Goal: Task Accomplishment & Management: Use online tool/utility

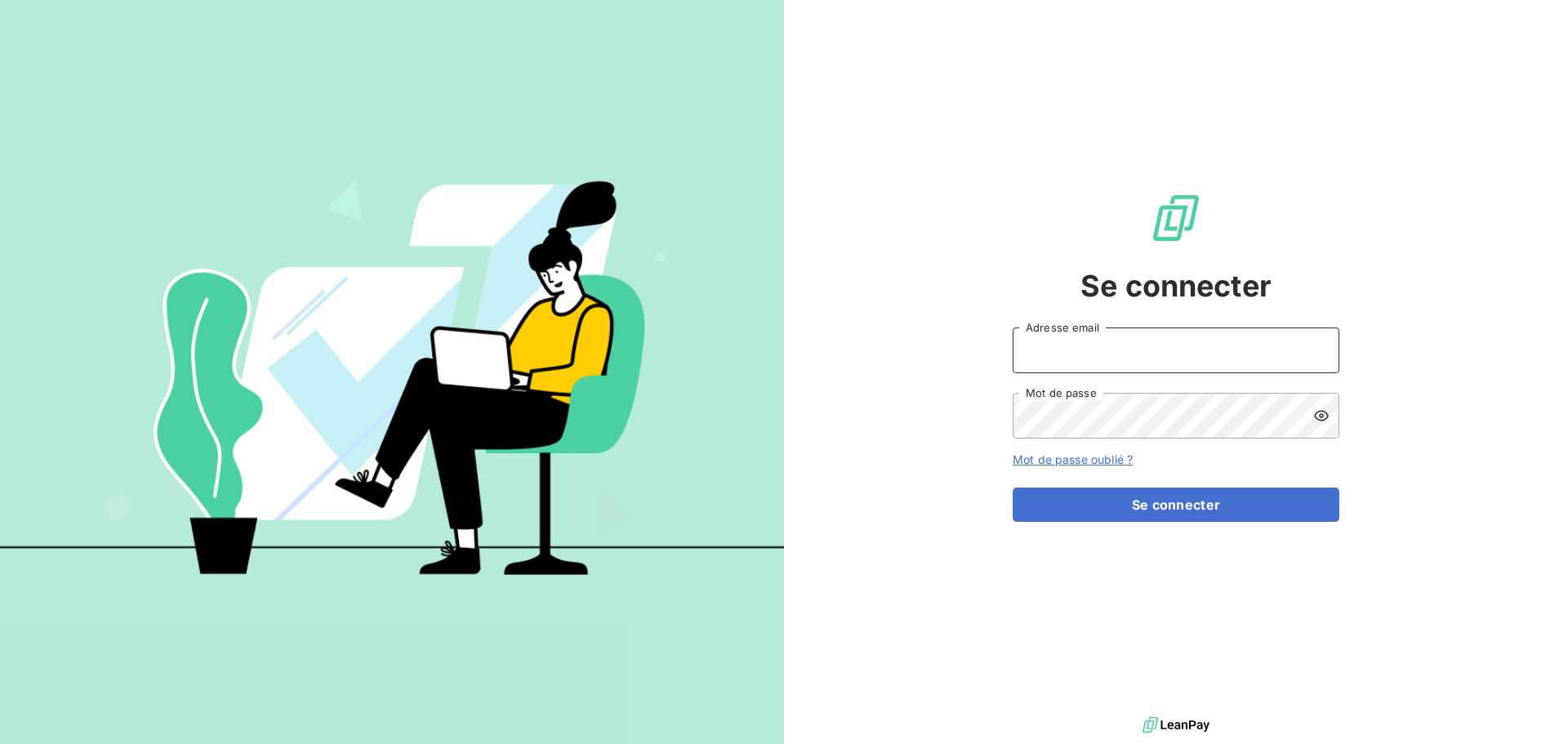
click at [1068, 361] on input "Adresse email" at bounding box center [1176, 351] width 327 height 45
click at [1013, 488] on button "Se connecter" at bounding box center [1176, 505] width 327 height 35
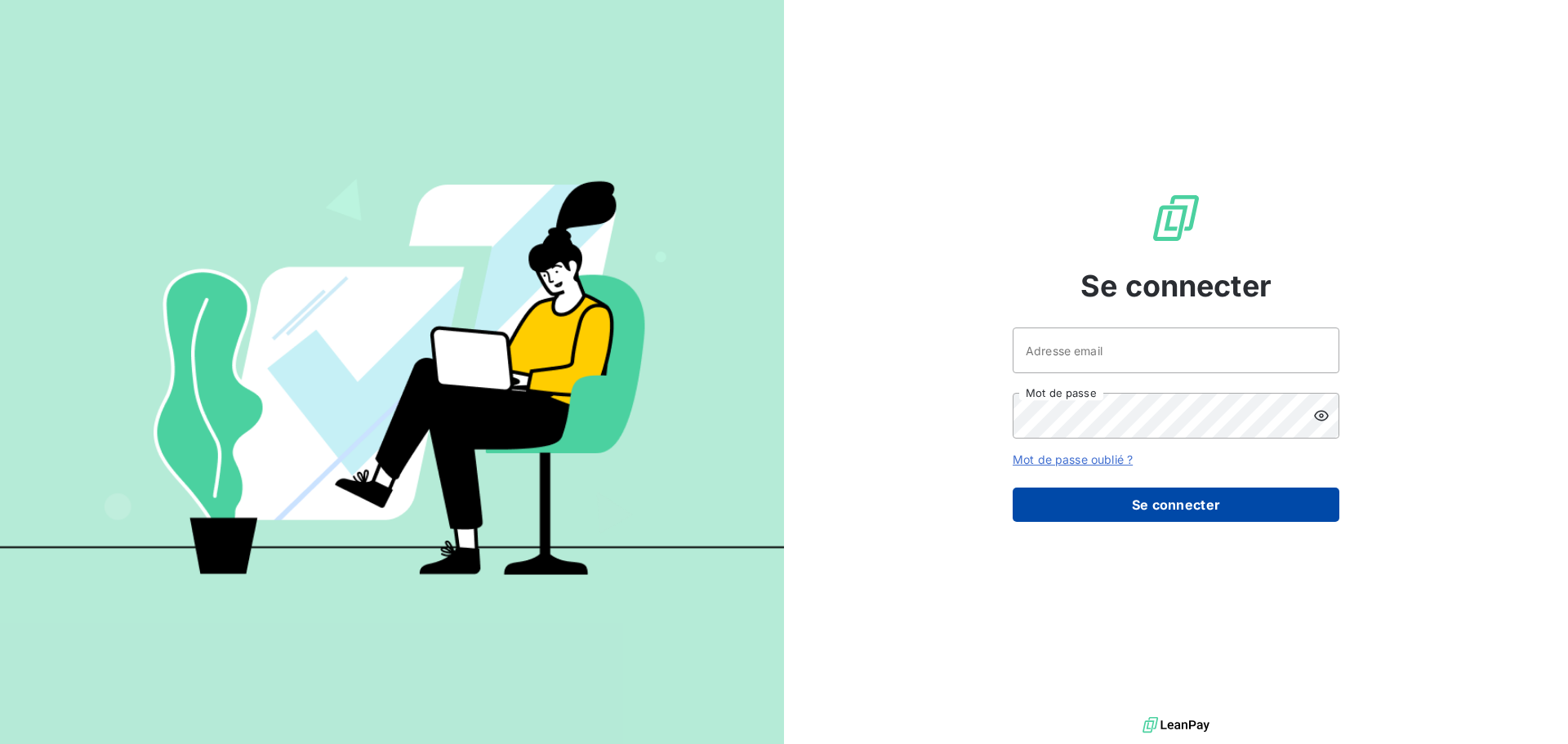
click at [1134, 512] on button "Se connecter" at bounding box center [1176, 505] width 327 height 35
click at [1160, 505] on button "Se connecter" at bounding box center [1176, 505] width 327 height 35
click at [1143, 496] on button "Se connecter" at bounding box center [1176, 505] width 327 height 35
click at [1135, 506] on button "Se connecter" at bounding box center [1176, 505] width 327 height 35
click at [1325, 415] on icon at bounding box center [1321, 415] width 16 height 16
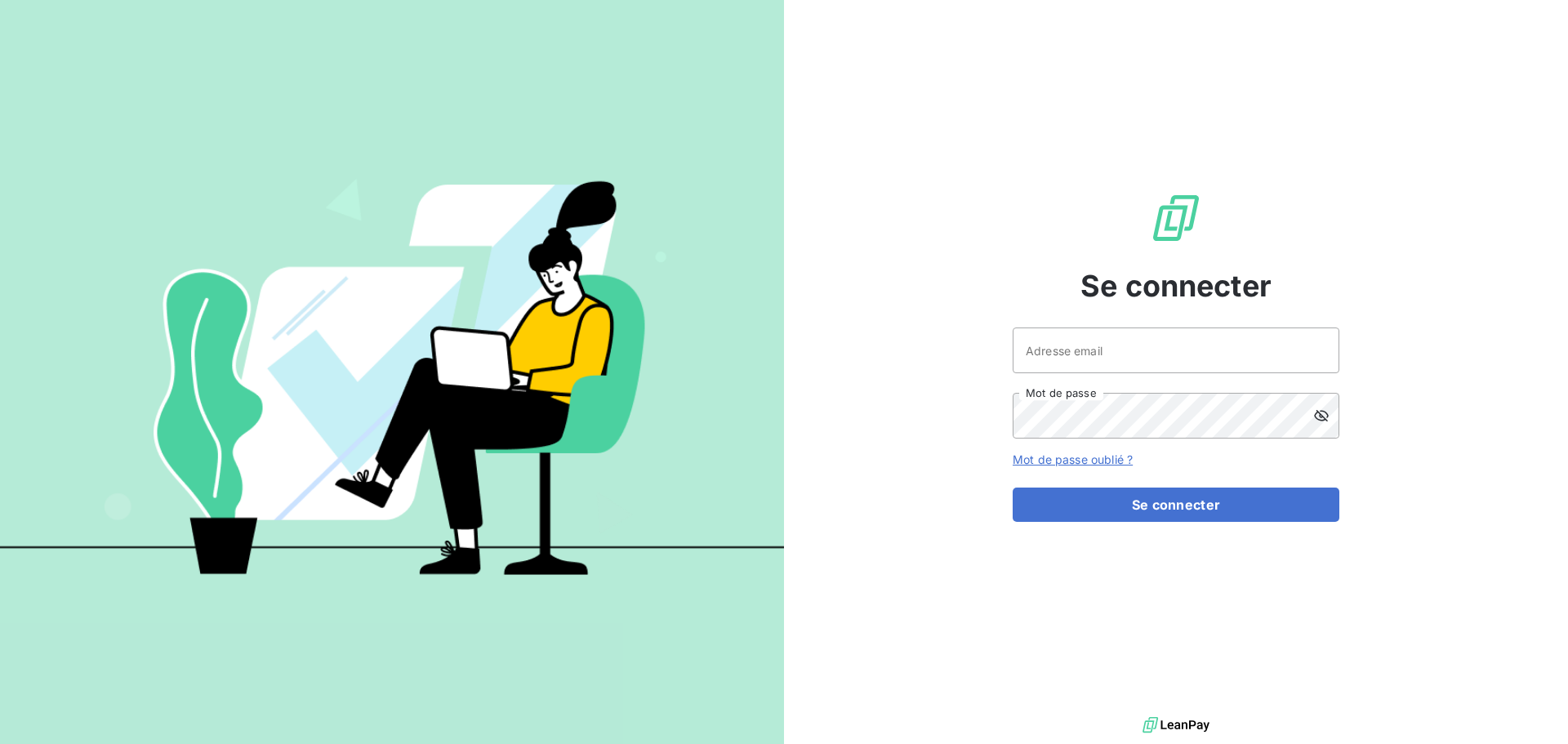
click at [1325, 415] on icon at bounding box center [1321, 415] width 16 height 16
click at [1220, 513] on button "Se connecter" at bounding box center [1176, 505] width 327 height 35
click at [1220, 511] on button "Se connecter" at bounding box center [1176, 505] width 327 height 35
click at [1221, 511] on button "Se connecter" at bounding box center [1176, 505] width 327 height 35
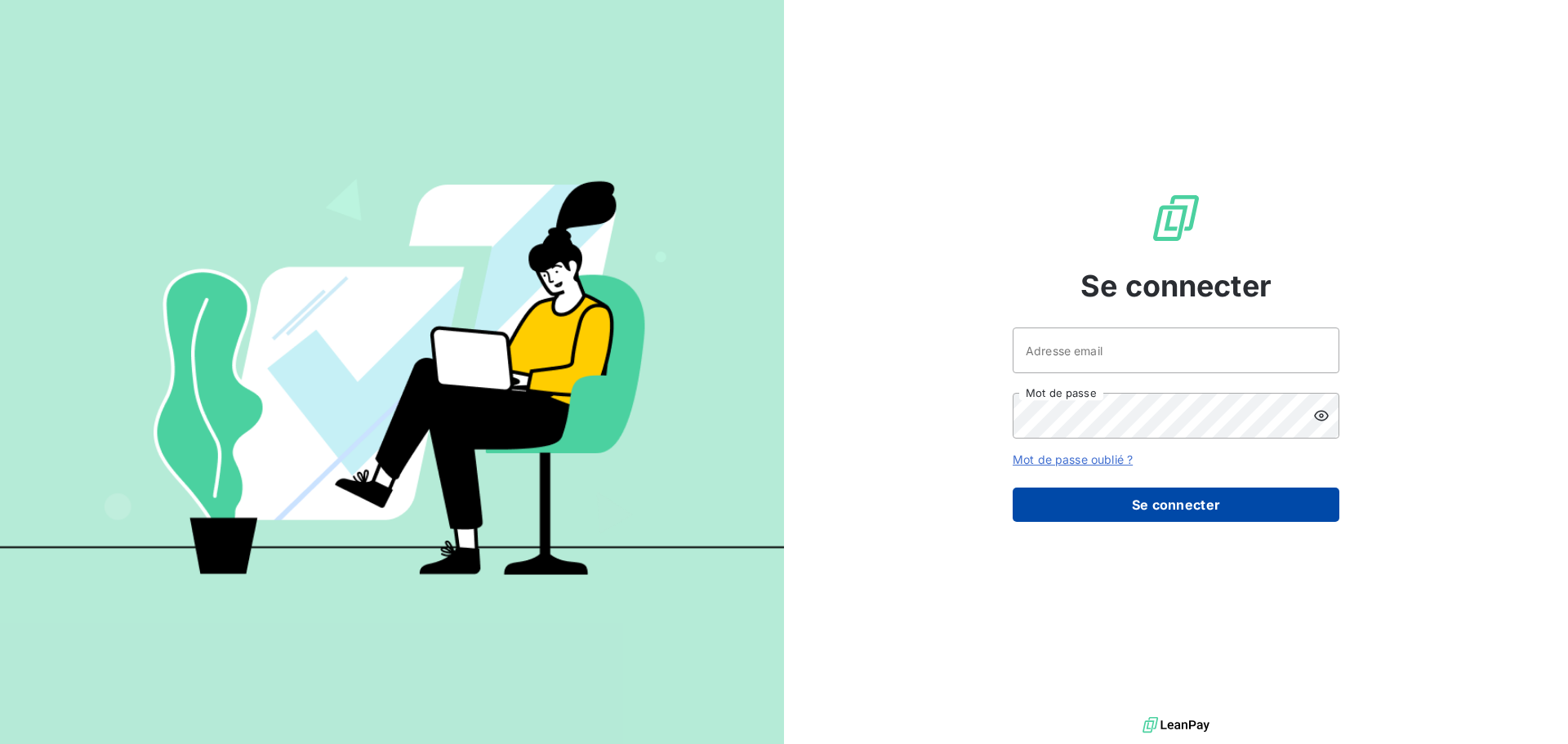
click at [1094, 505] on button "Se connecter" at bounding box center [1176, 505] width 327 height 35
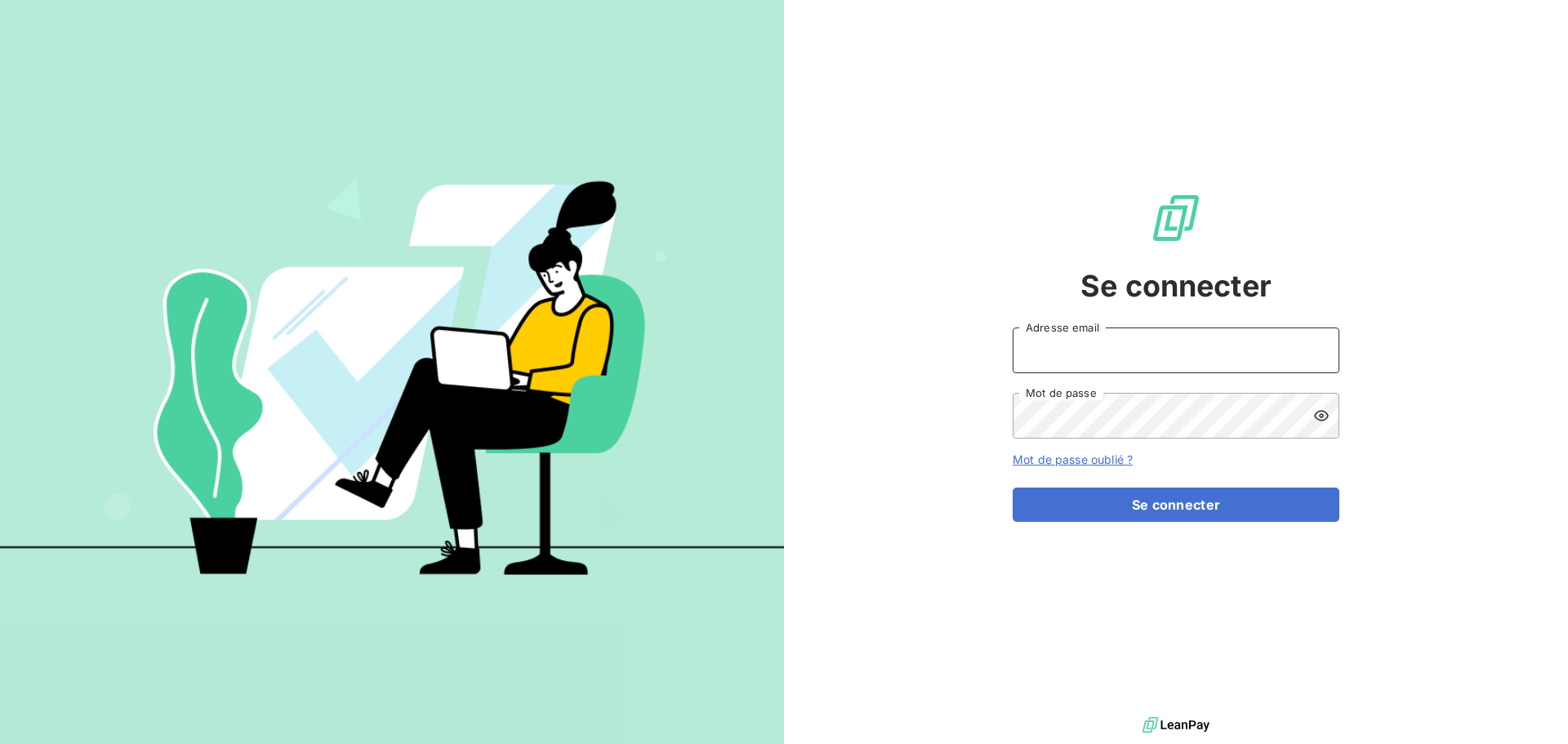
click at [1087, 344] on input "Adresse email" at bounding box center [1176, 351] width 327 height 45
type input "[EMAIL_ADDRESS][DOMAIN_NAME]"
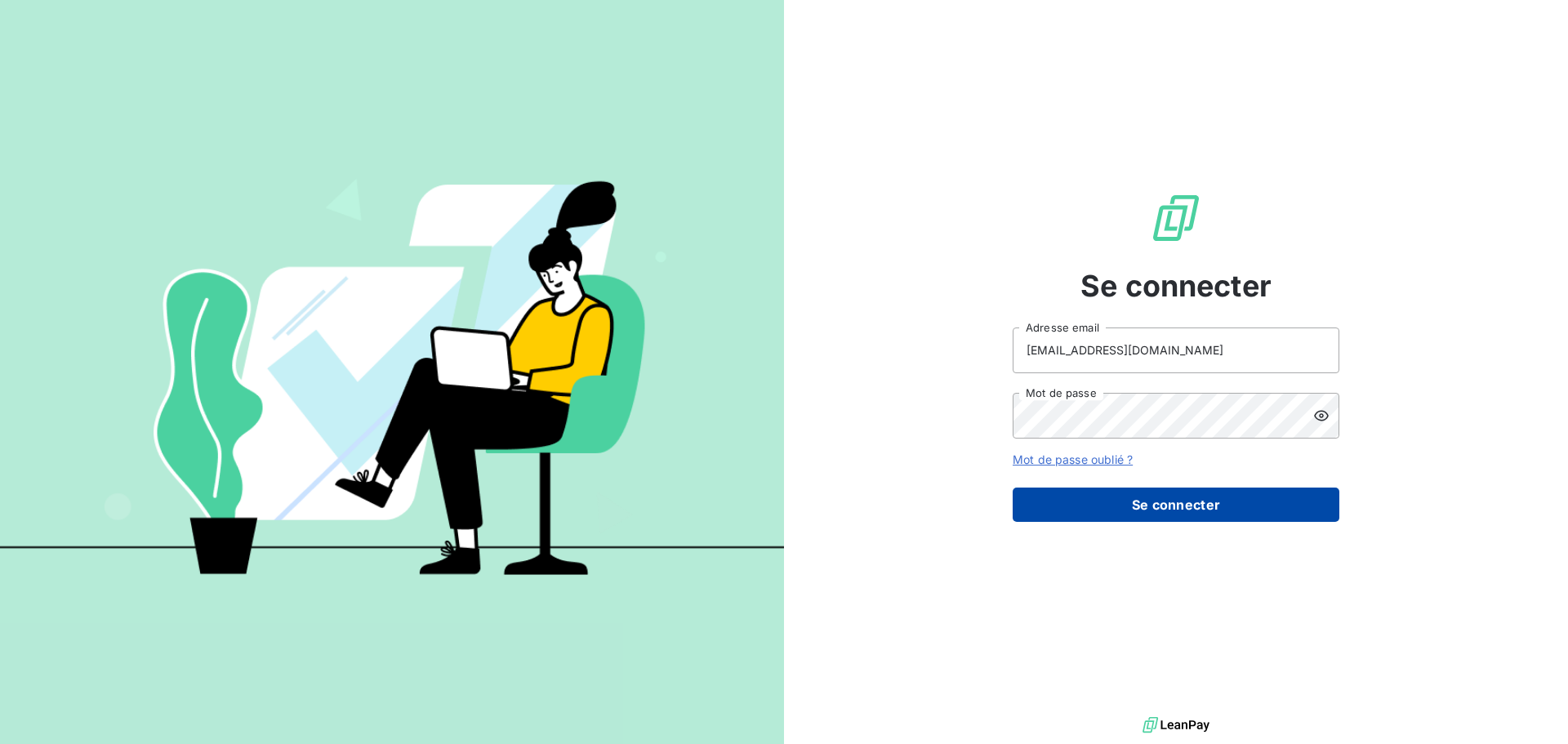
click at [1145, 504] on button "Se connecter" at bounding box center [1176, 505] width 327 height 35
click at [1143, 506] on button "Se connecter" at bounding box center [1176, 505] width 327 height 35
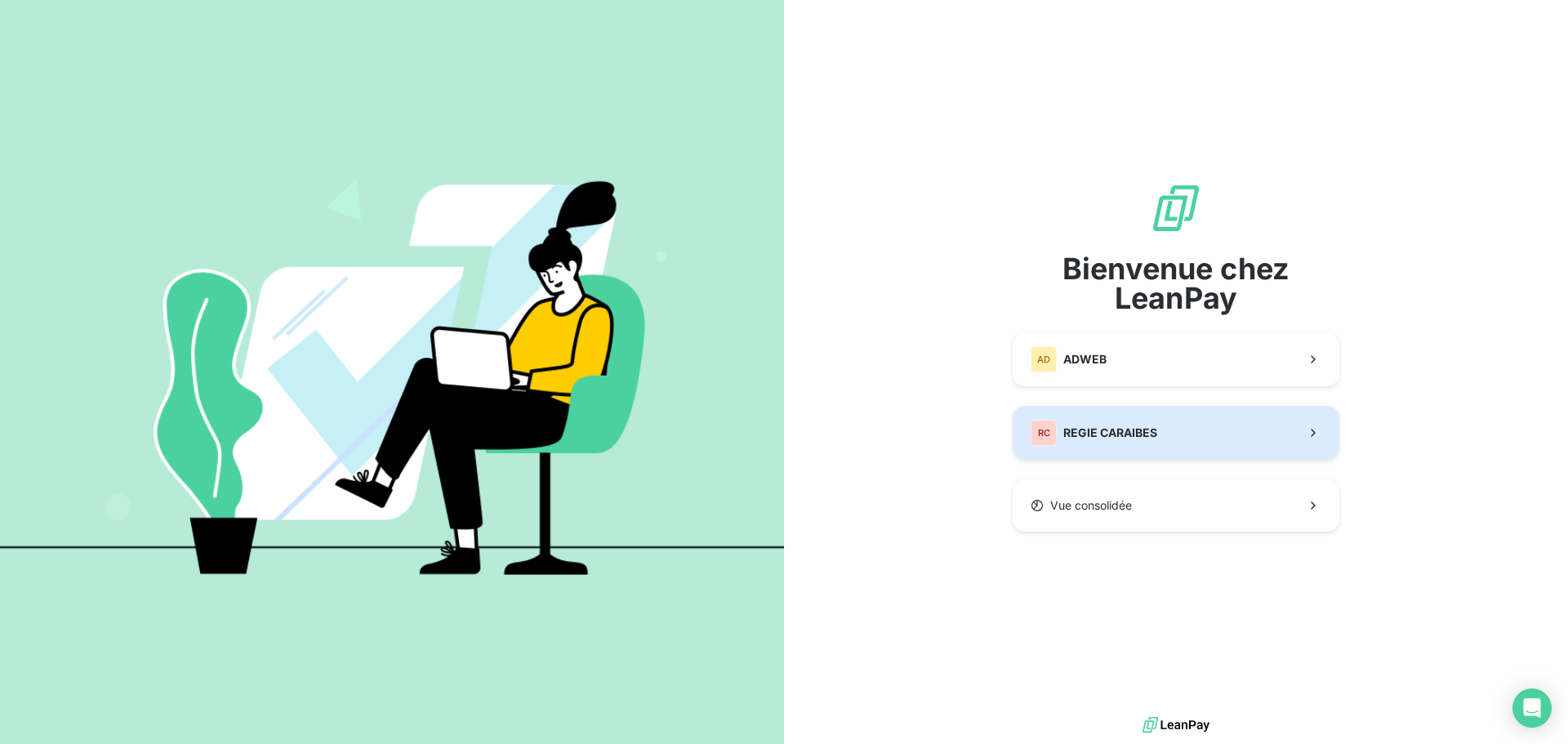
click at [1113, 428] on span "REGIE CARAIBES" at bounding box center [1110, 432] width 94 height 16
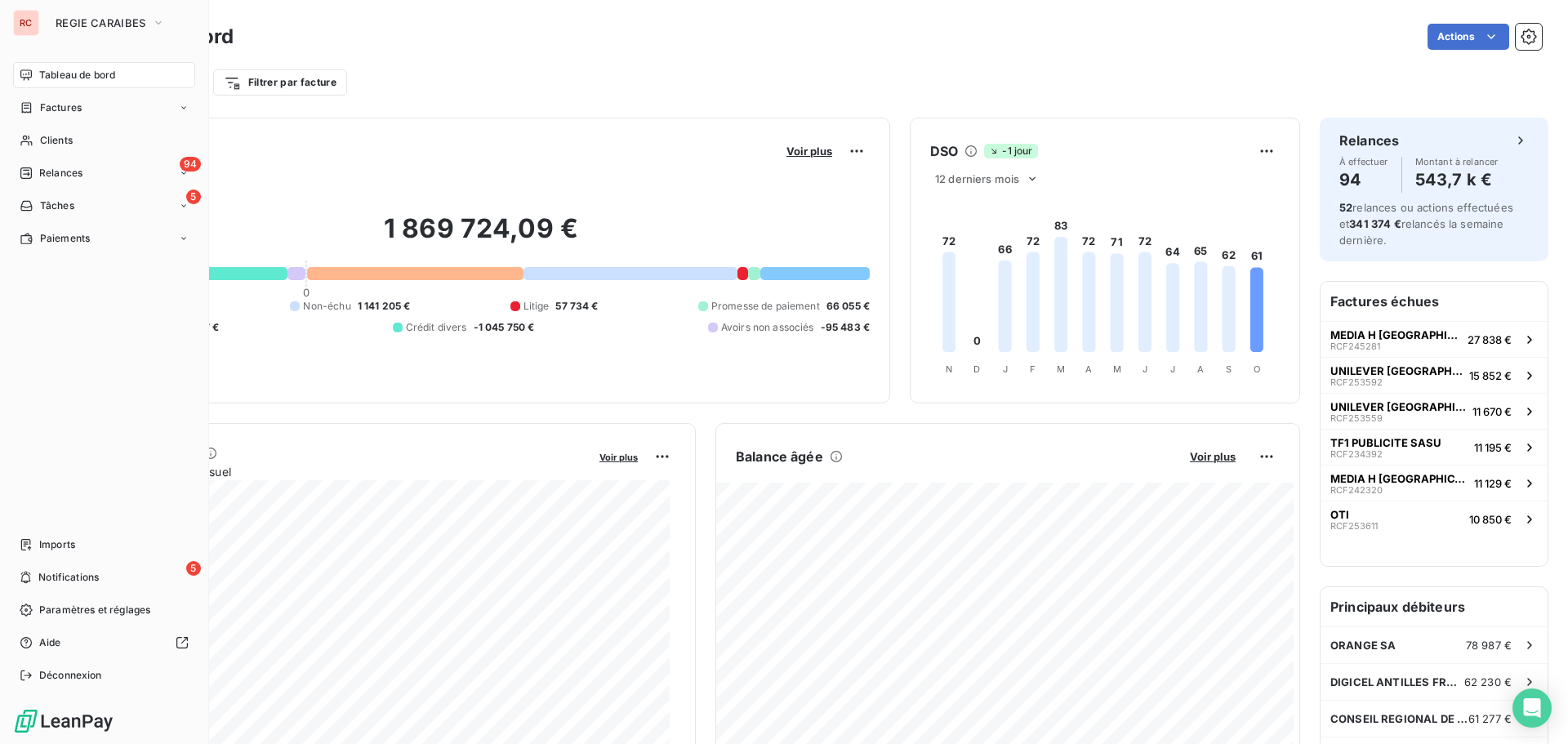
click at [29, 17] on div "RC" at bounding box center [26, 23] width 26 height 26
click at [30, 25] on div "RC" at bounding box center [26, 23] width 26 height 26
click at [159, 20] on icon "button" at bounding box center [158, 22] width 13 height 16
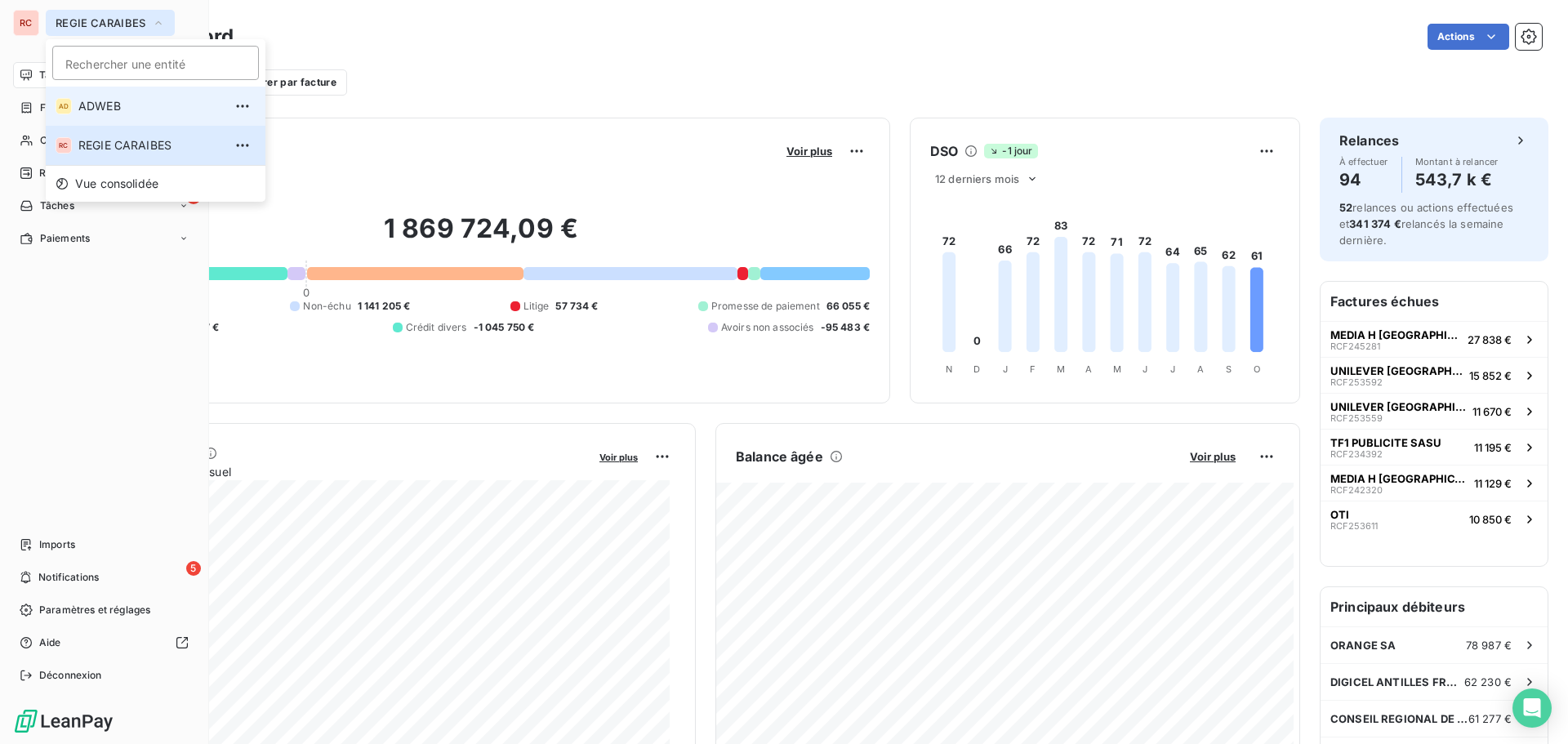
click at [115, 103] on span "ADWEB" at bounding box center [151, 105] width 145 height 16
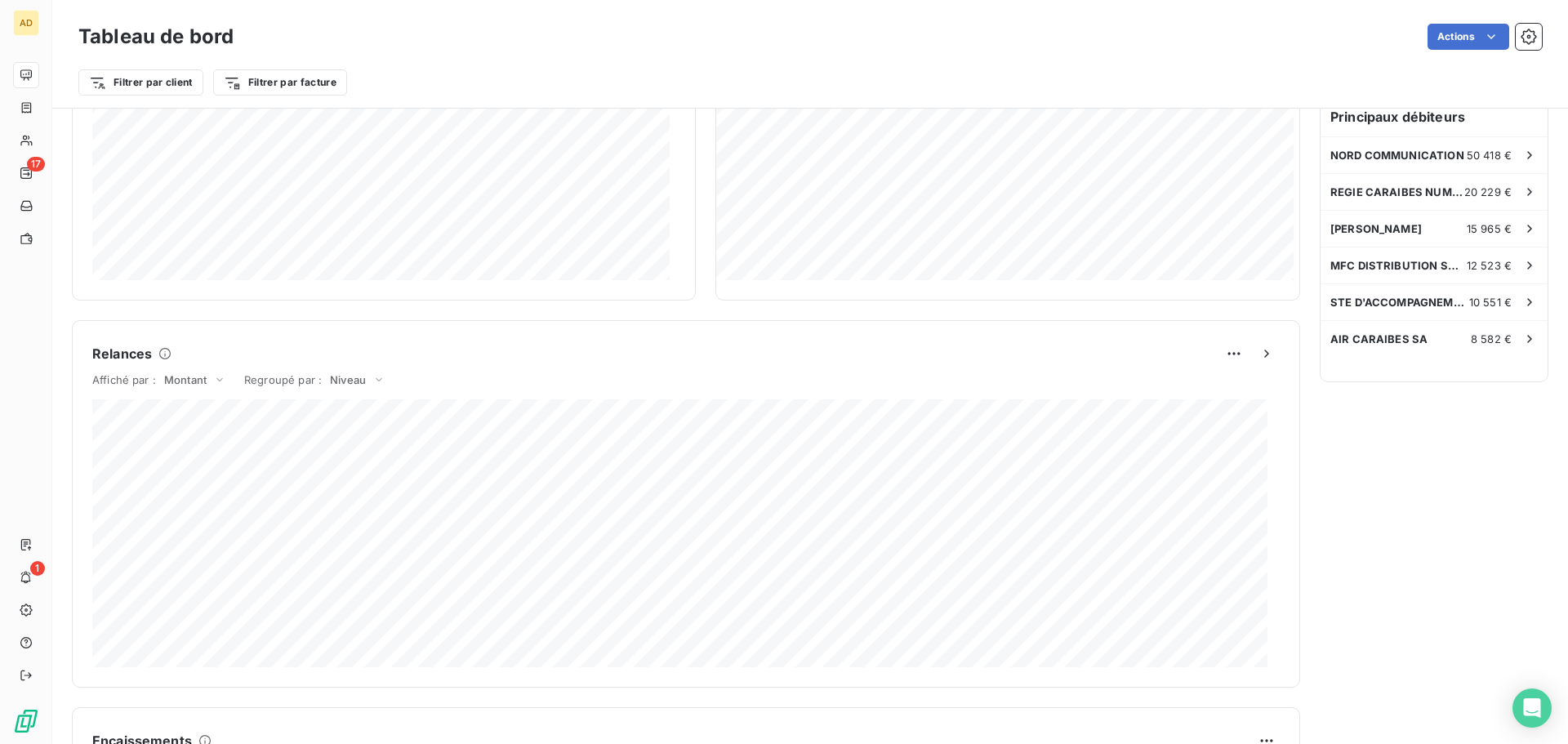
scroll to position [736, 0]
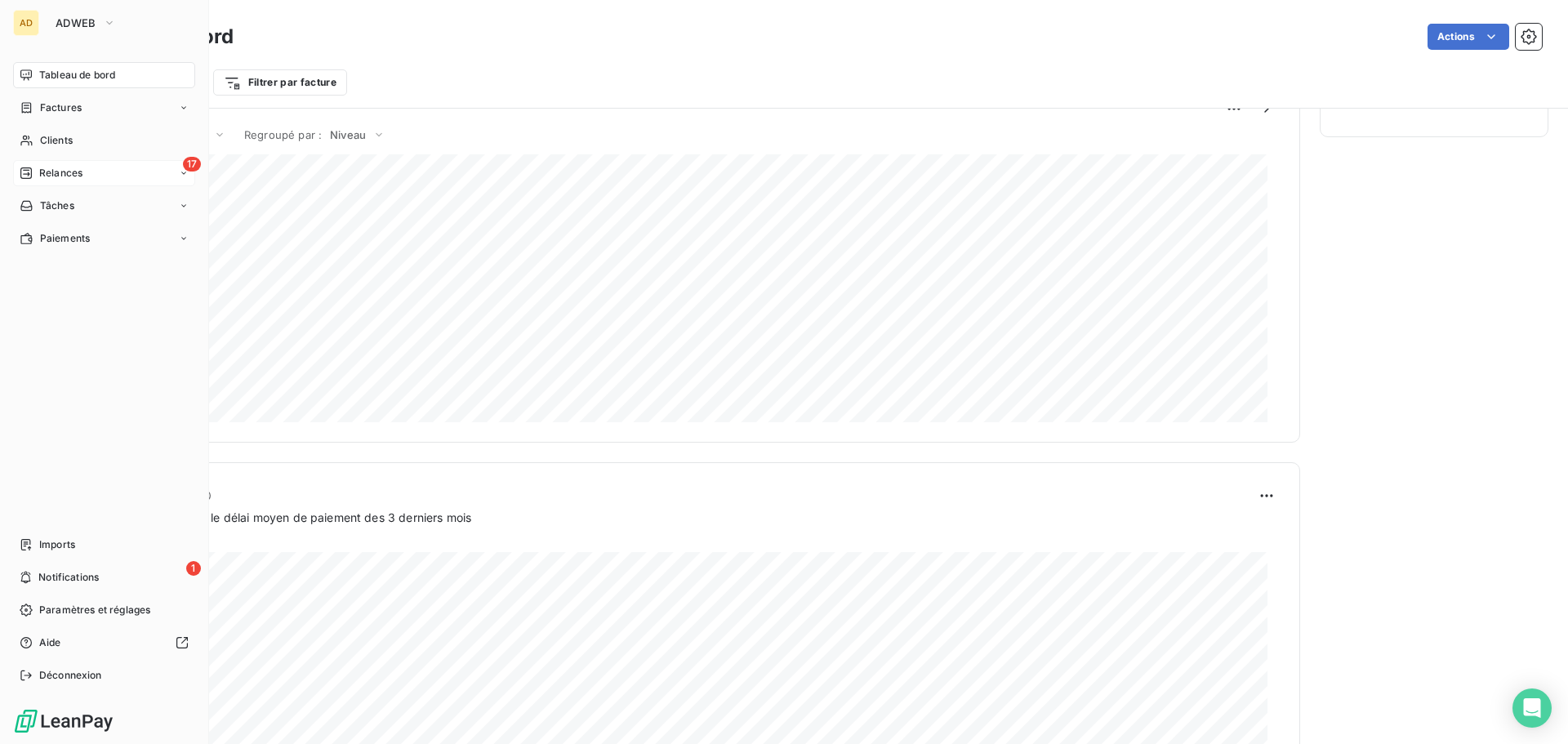
click at [68, 176] on span "Relances" at bounding box center [61, 173] width 43 height 14
click at [91, 201] on span "À effectuer" at bounding box center [66, 206] width 53 height 14
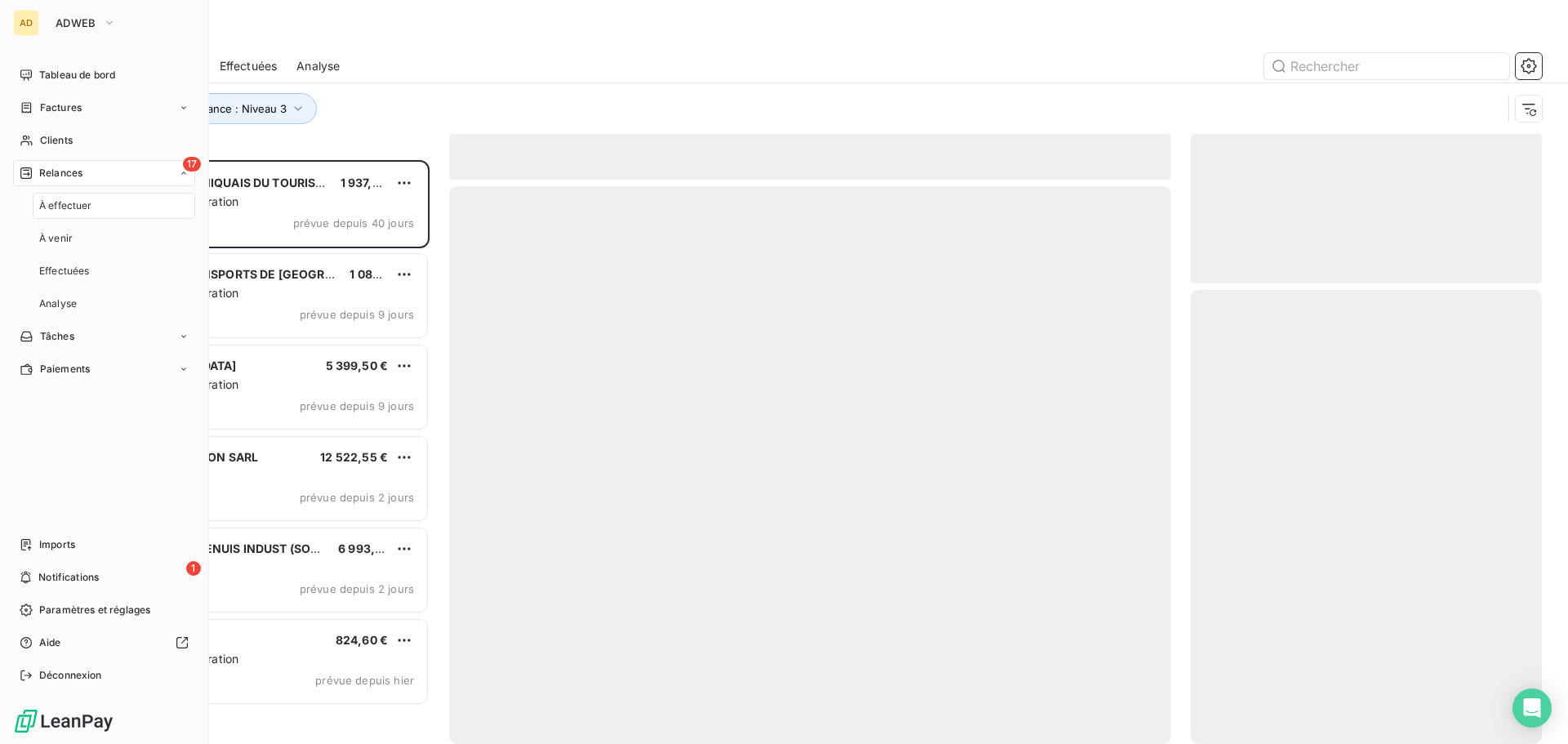
scroll to position [572, 339]
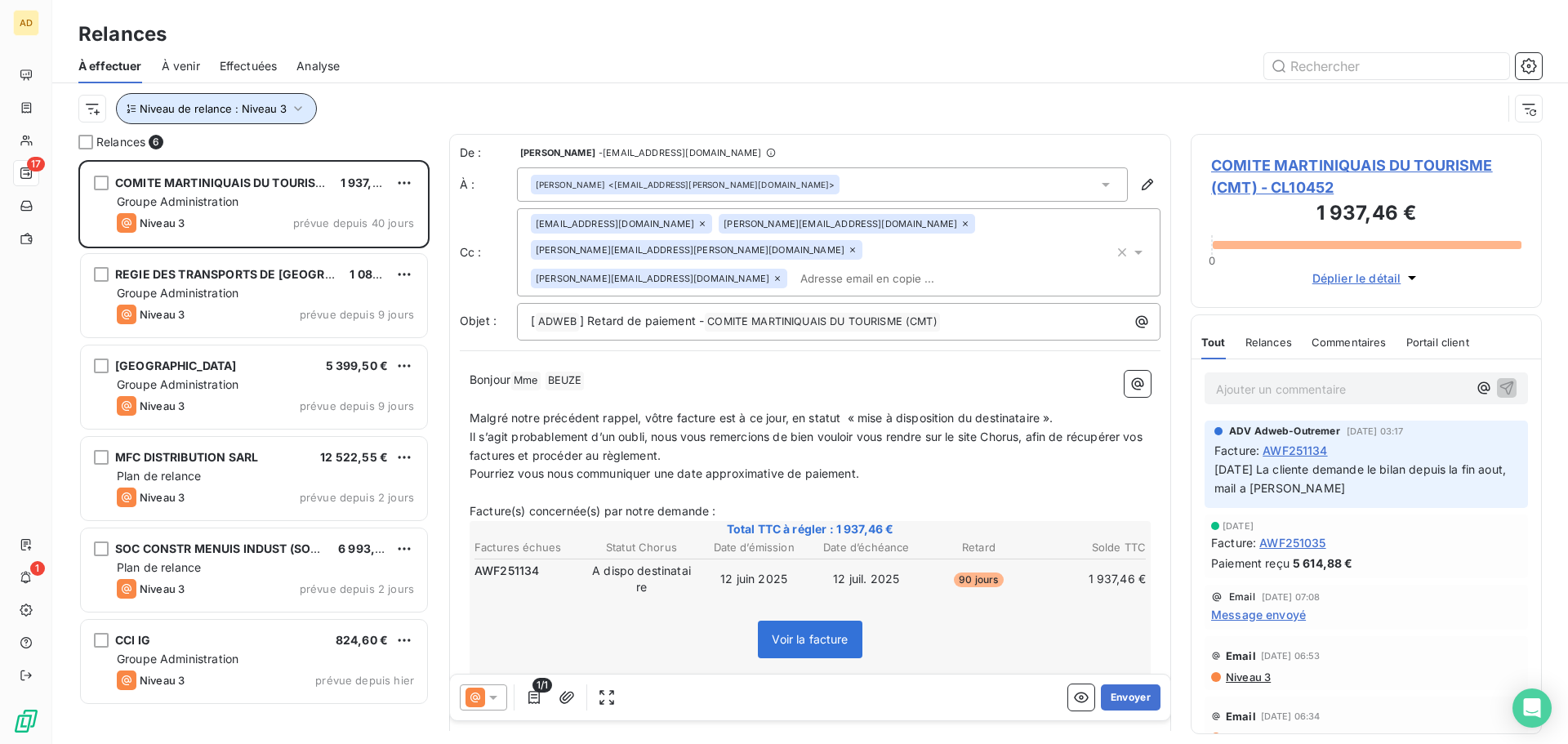
click at [263, 112] on span "Niveau de relance : Niveau 3" at bounding box center [213, 109] width 147 height 13
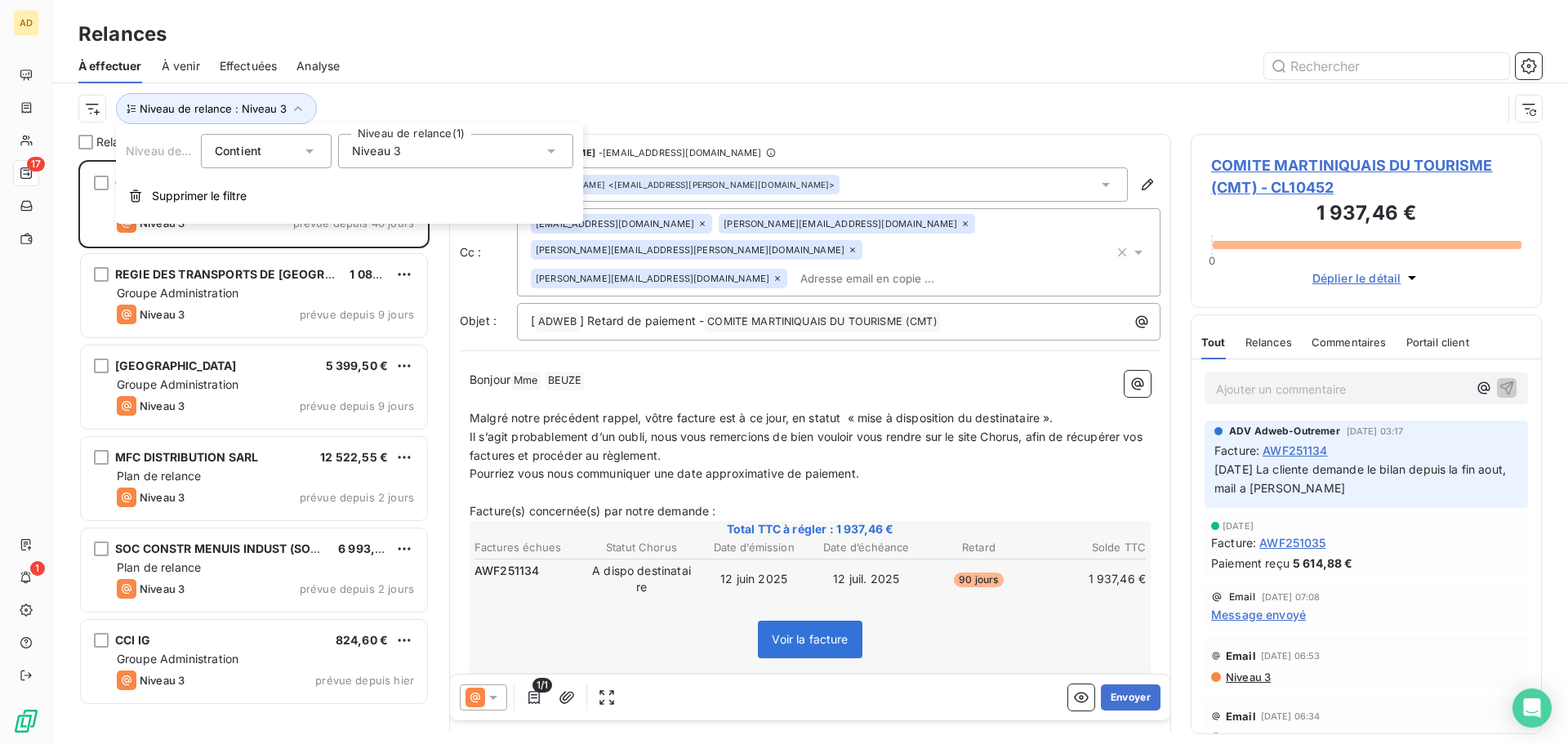
click at [281, 154] on div "Contient is" at bounding box center [258, 151] width 87 height 23
click at [364, 153] on span "Niveau 3" at bounding box center [377, 151] width 49 height 16
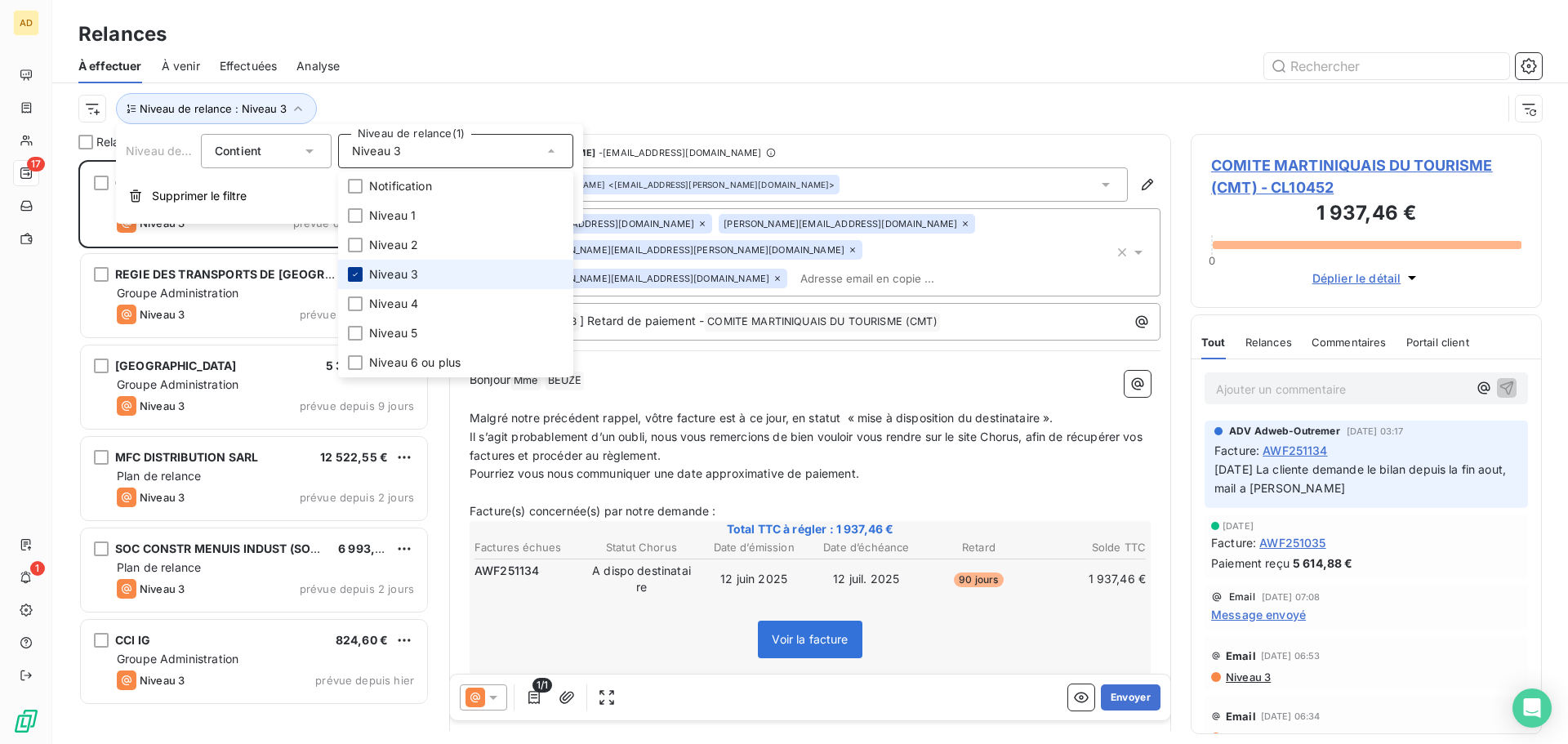
click at [357, 270] on icon at bounding box center [356, 275] width 10 height 10
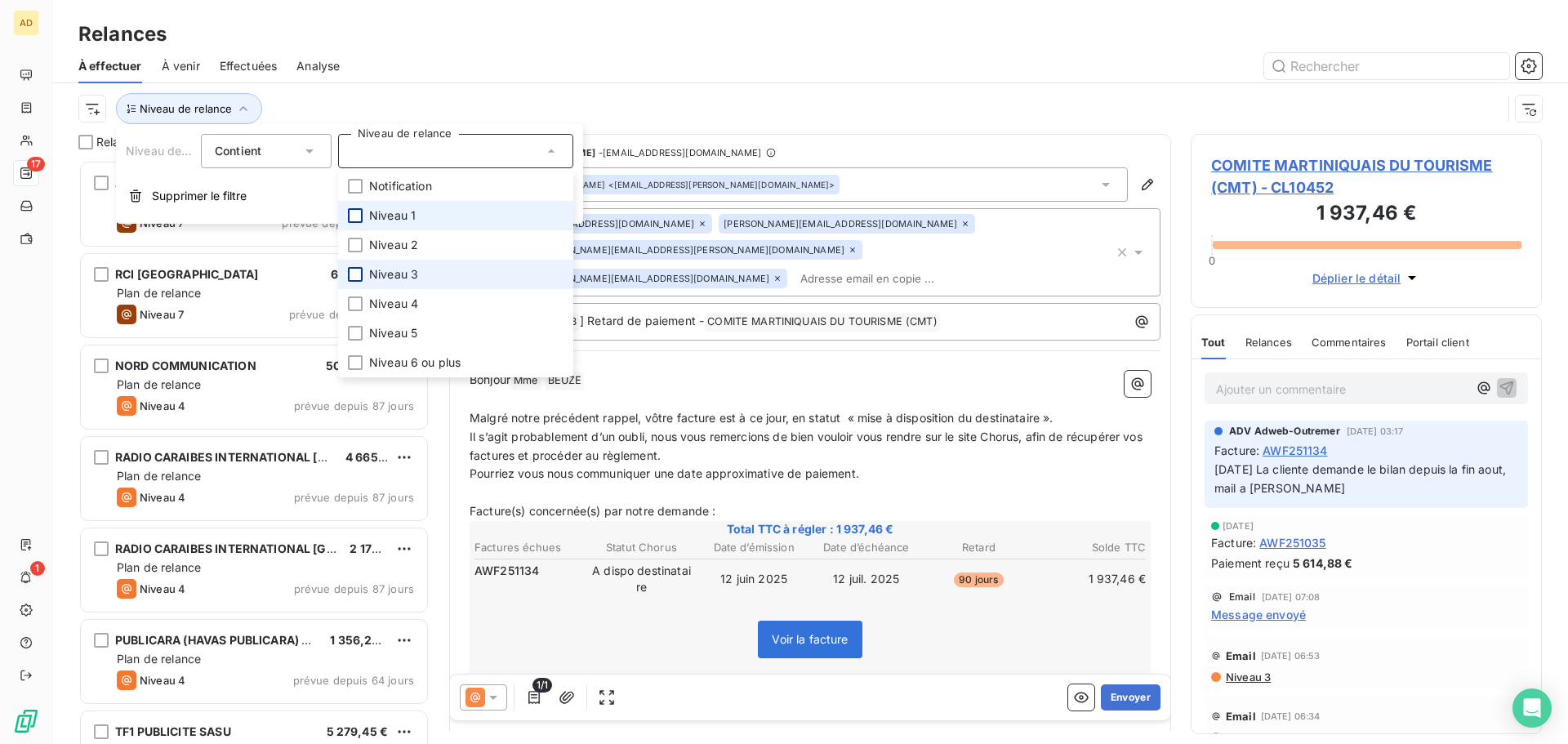
click at [350, 212] on div at bounding box center [355, 215] width 14 height 14
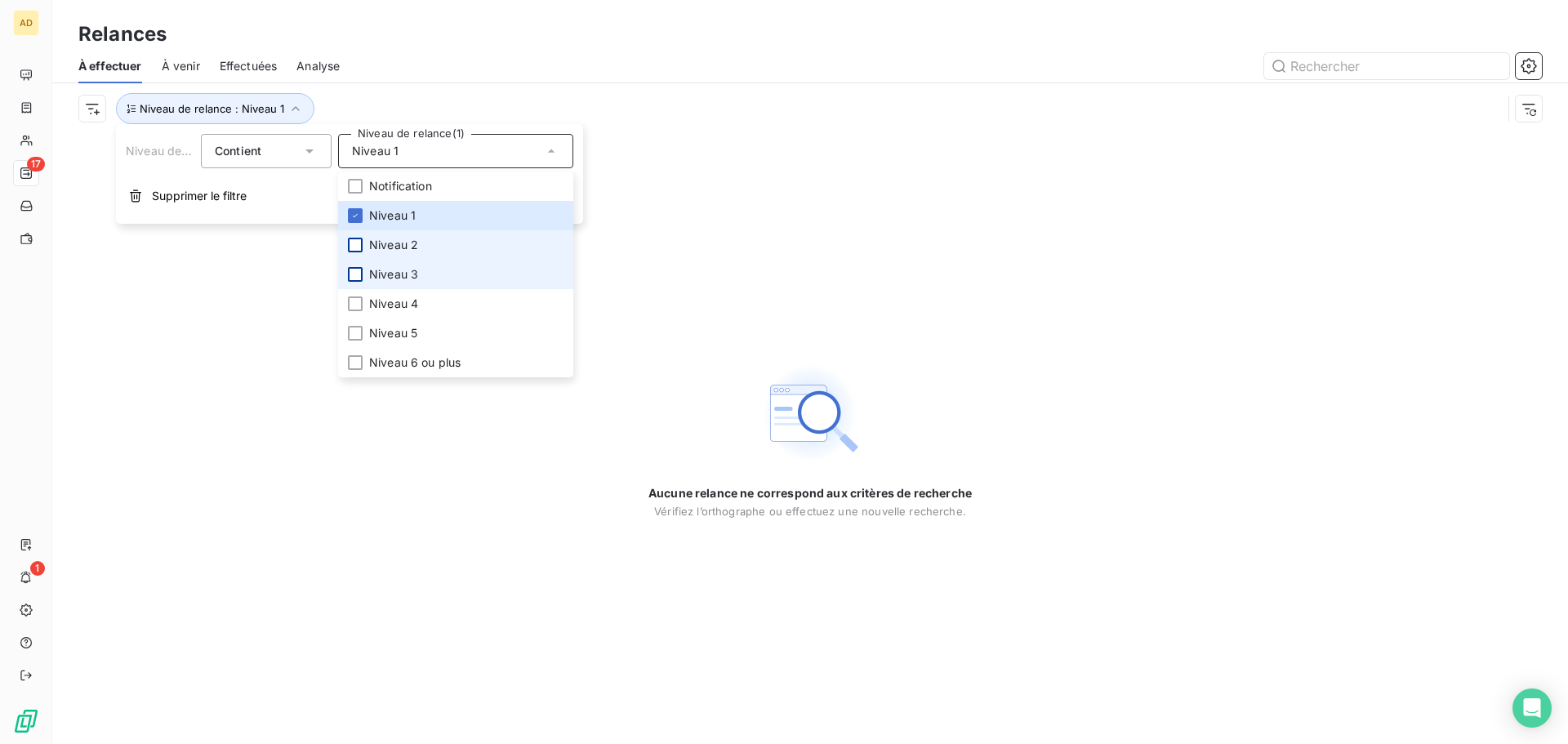
click at [350, 248] on div at bounding box center [355, 244] width 14 height 14
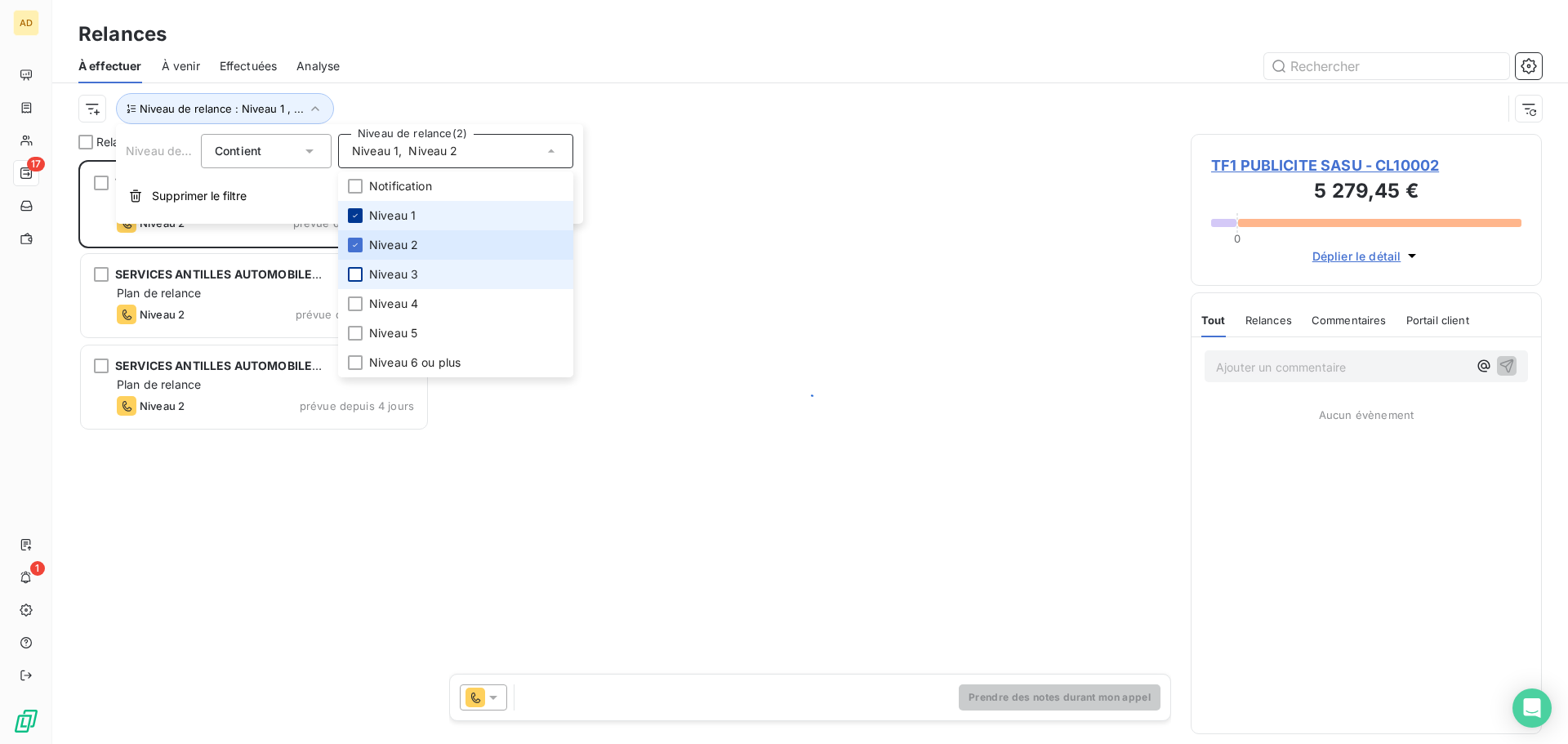
scroll to position [572, 339]
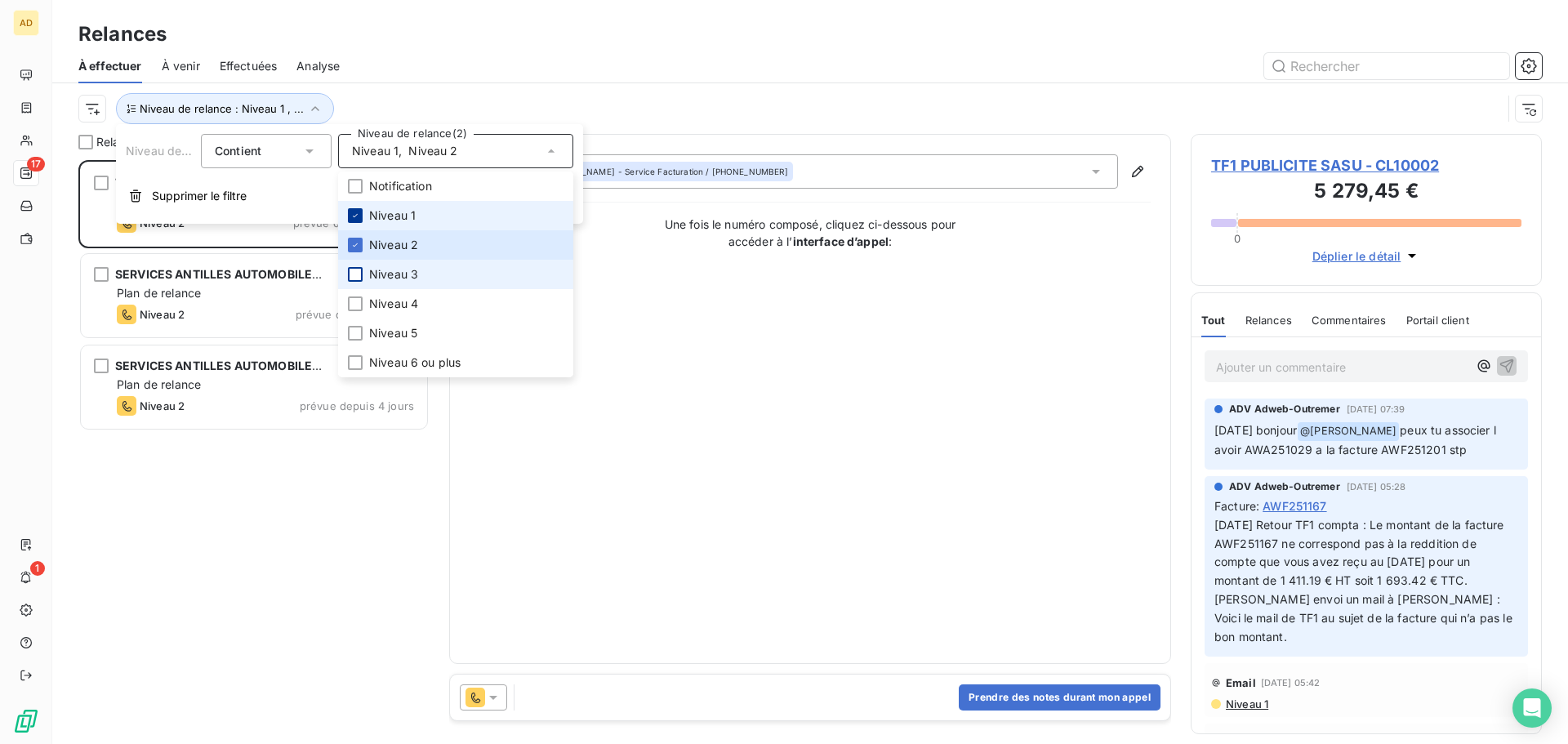
click at [356, 210] on div at bounding box center [355, 215] width 14 height 14
click at [358, 272] on div at bounding box center [355, 274] width 14 height 14
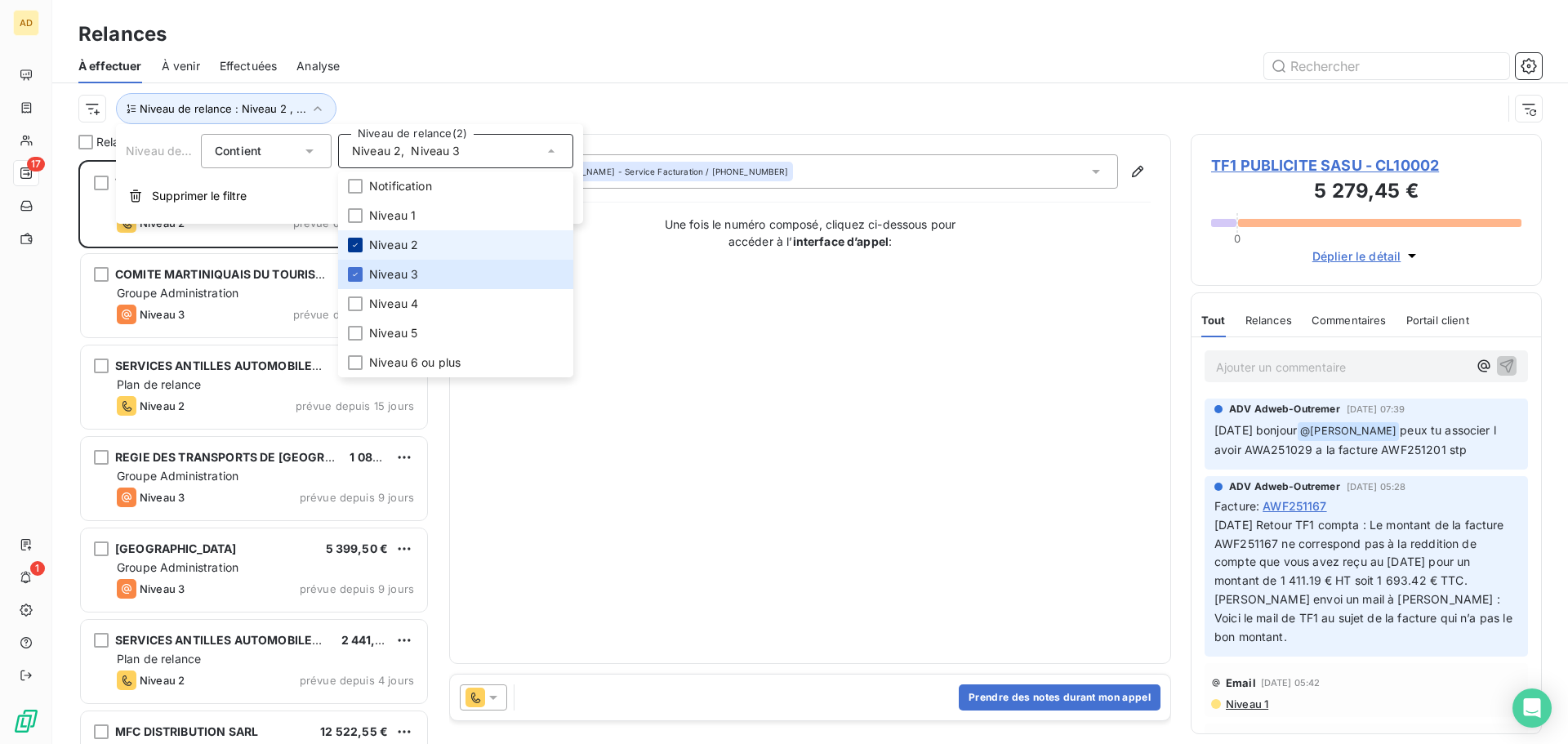
click at [356, 243] on icon at bounding box center [356, 245] width 10 height 10
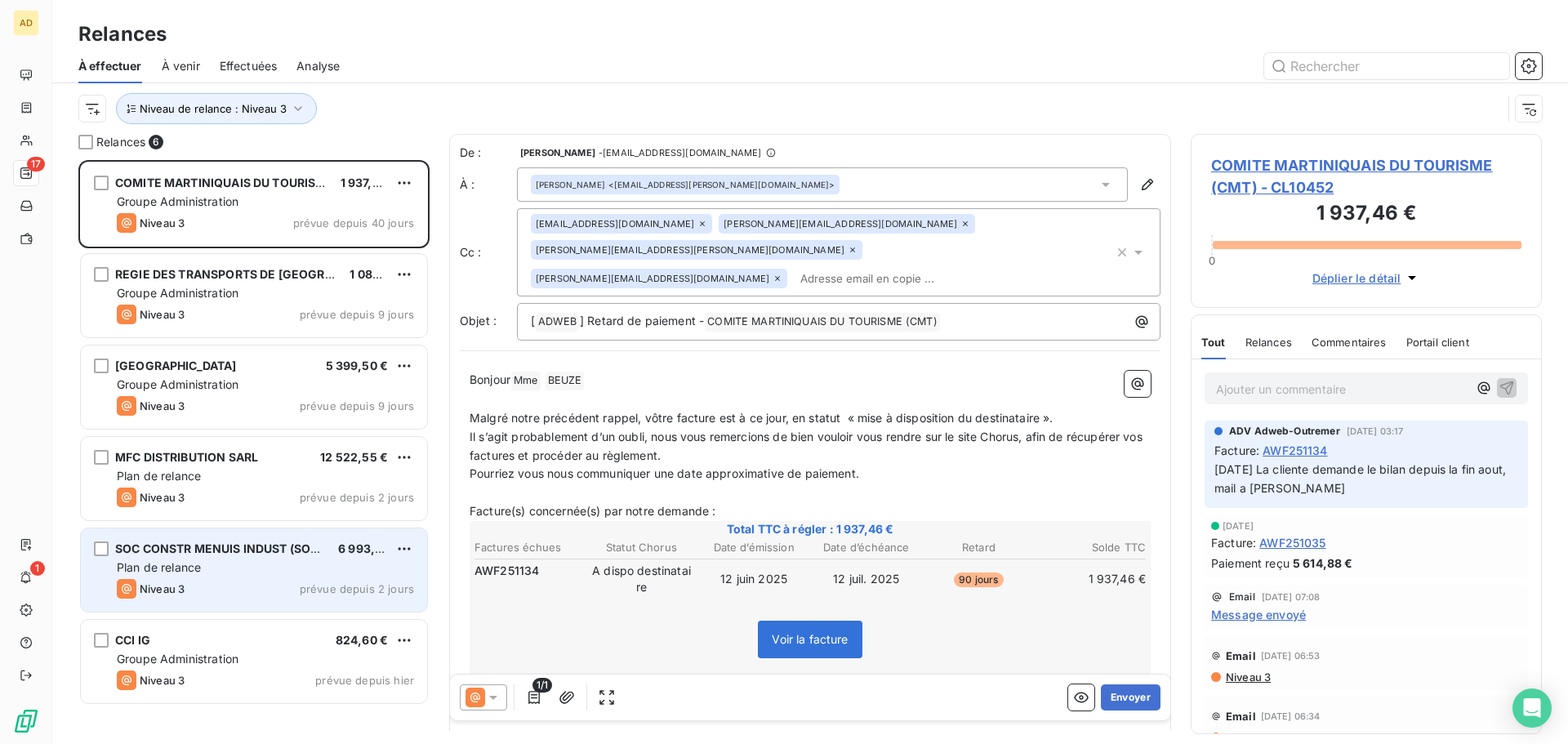
click at [251, 564] on div "Plan de relance" at bounding box center [265, 567] width 297 height 16
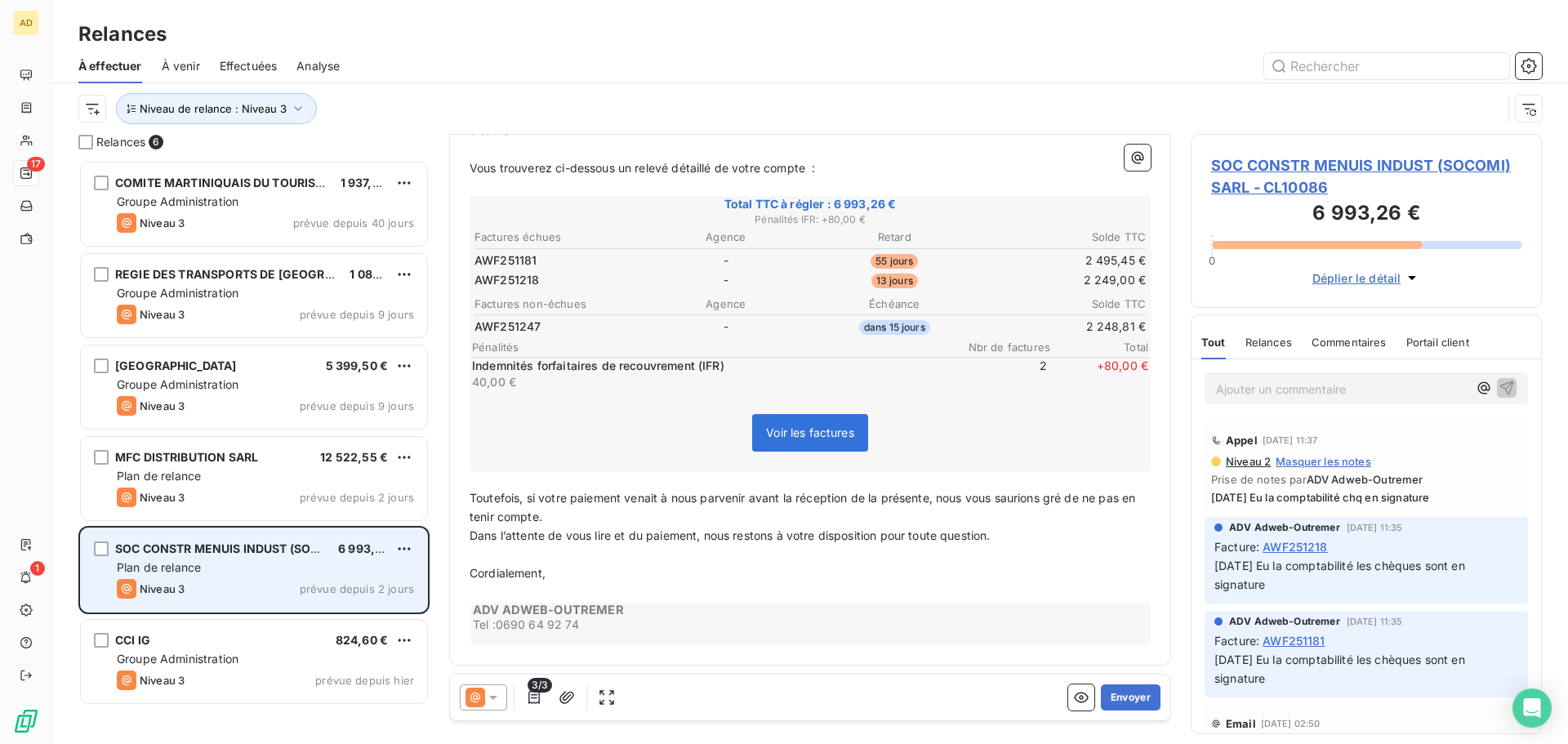
scroll to position [367, 0]
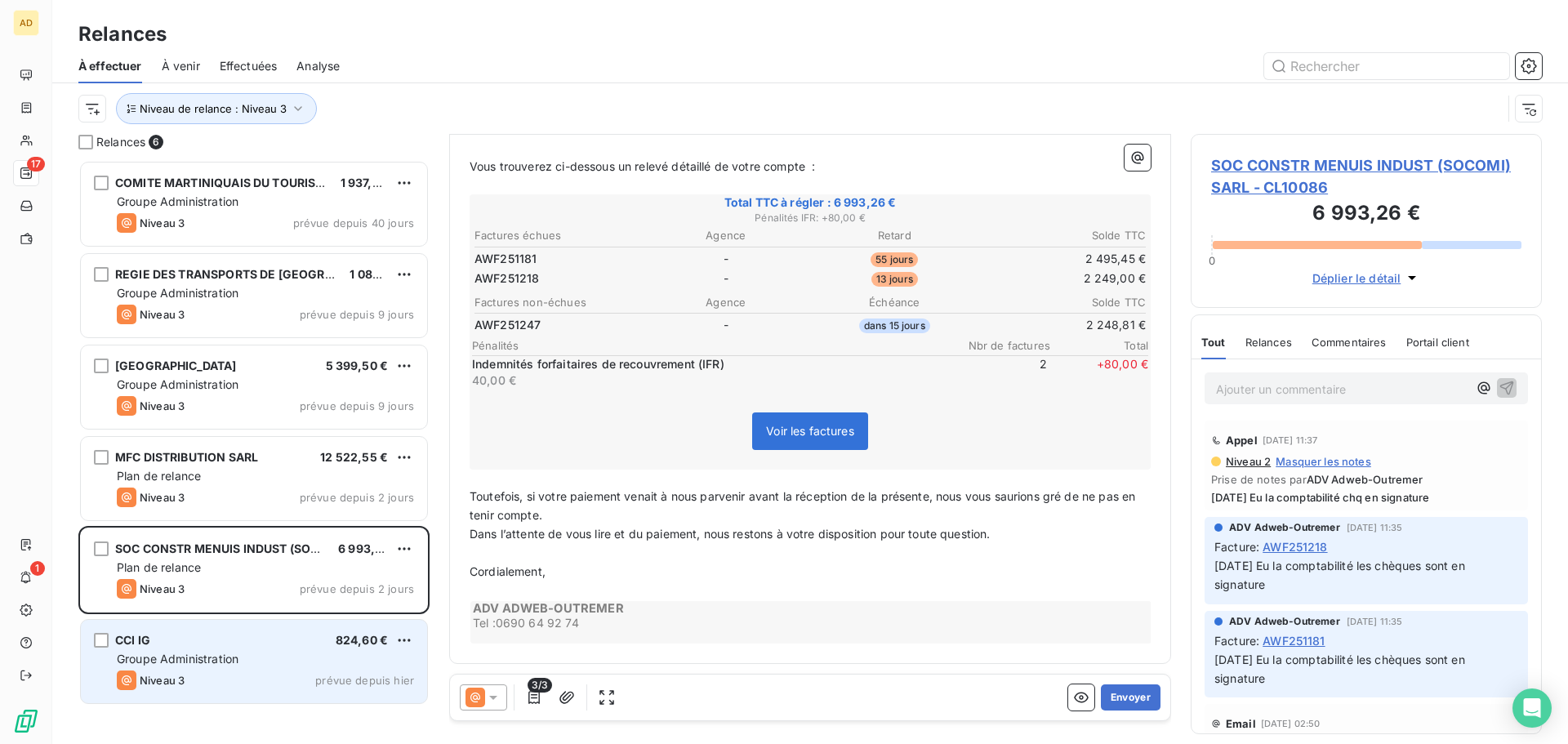
click at [329, 621] on div "CCI IG 824,60 € Groupe Administration Niveau 3 prévue depuis [DATE]" at bounding box center [254, 661] width 346 height 83
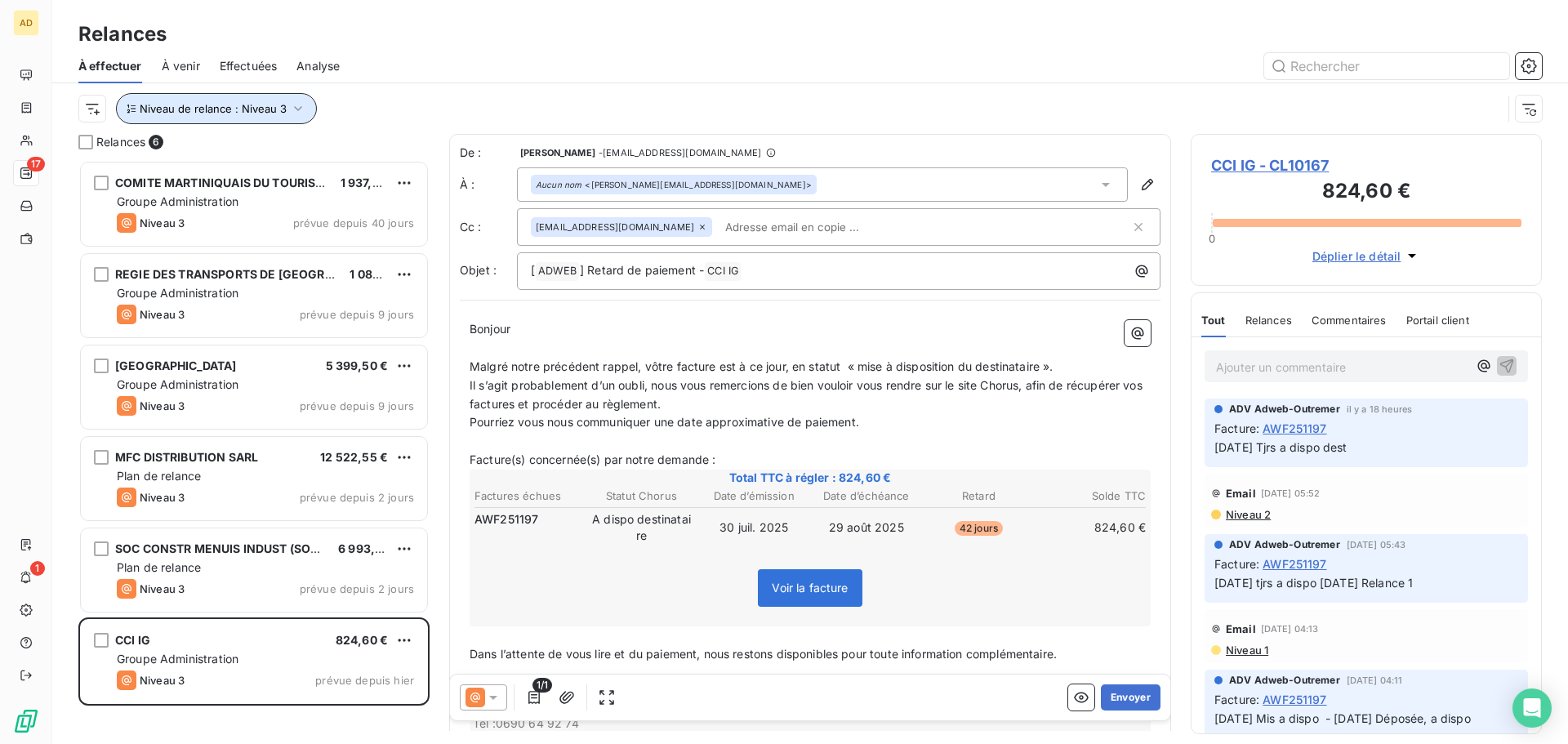
click at [291, 105] on icon "button" at bounding box center [297, 108] width 16 height 16
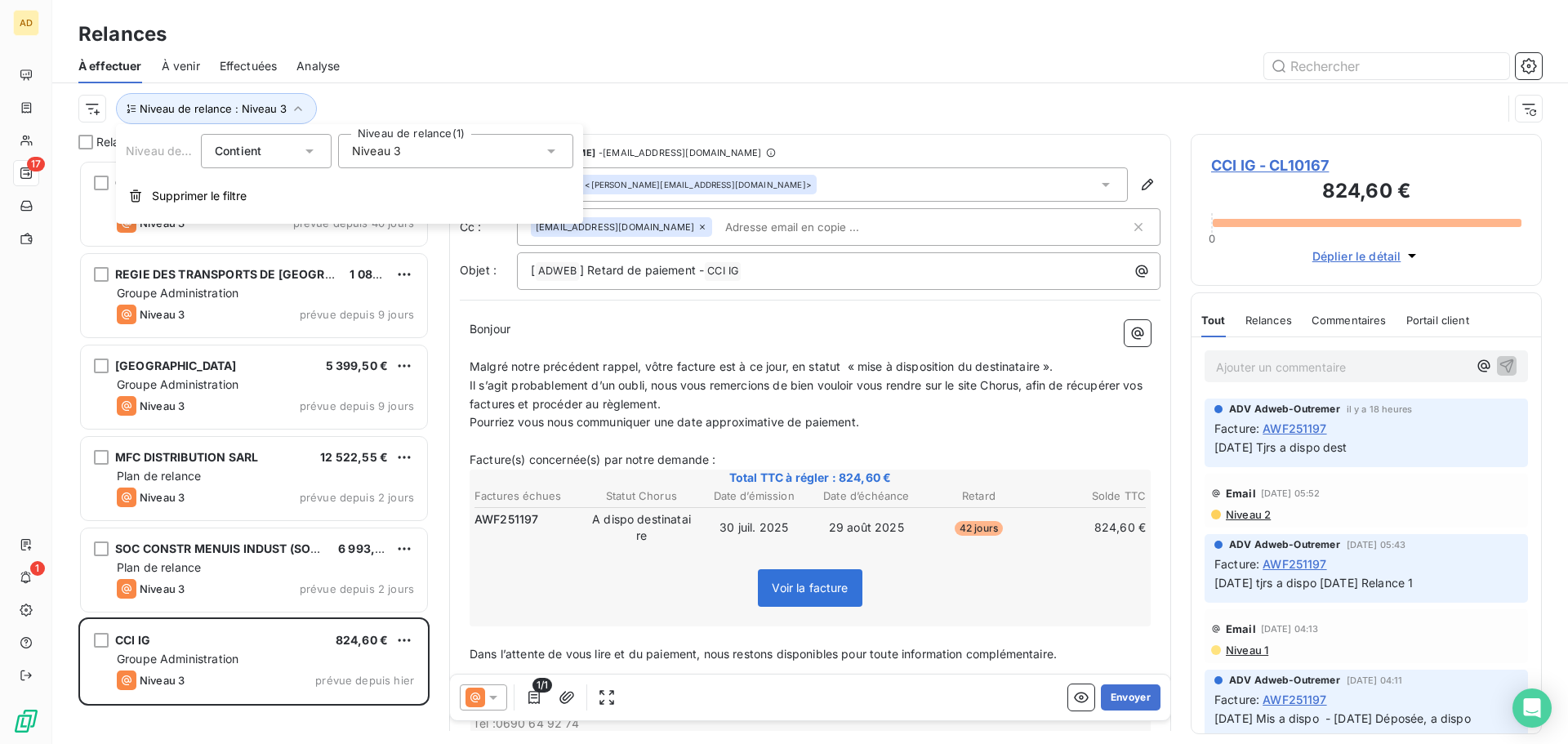
click at [397, 155] on span "Niveau 3" at bounding box center [377, 151] width 49 height 16
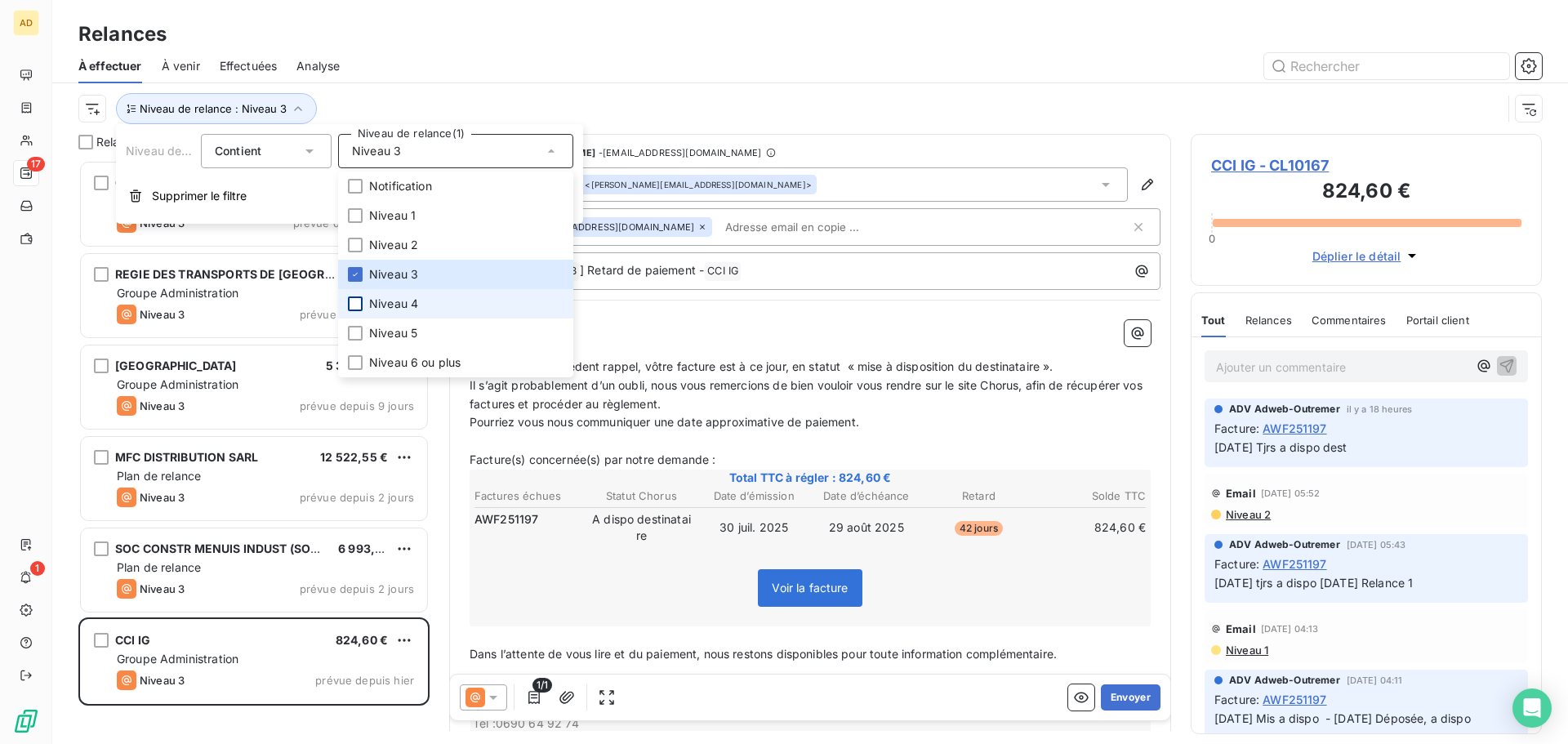
click at [356, 305] on div at bounding box center [355, 303] width 14 height 14
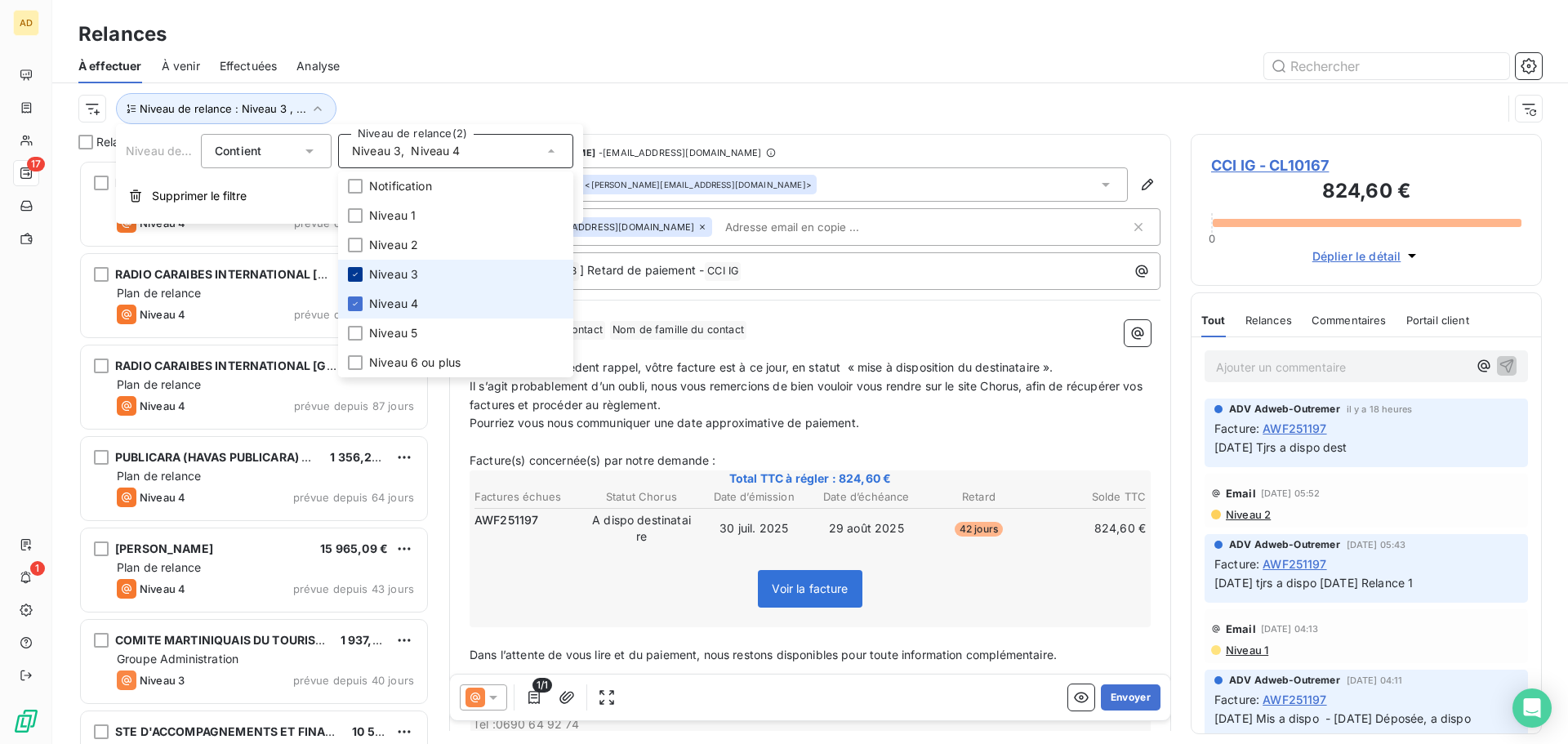
scroll to position [572, 339]
click at [356, 274] on icon at bounding box center [356, 275] width 10 height 10
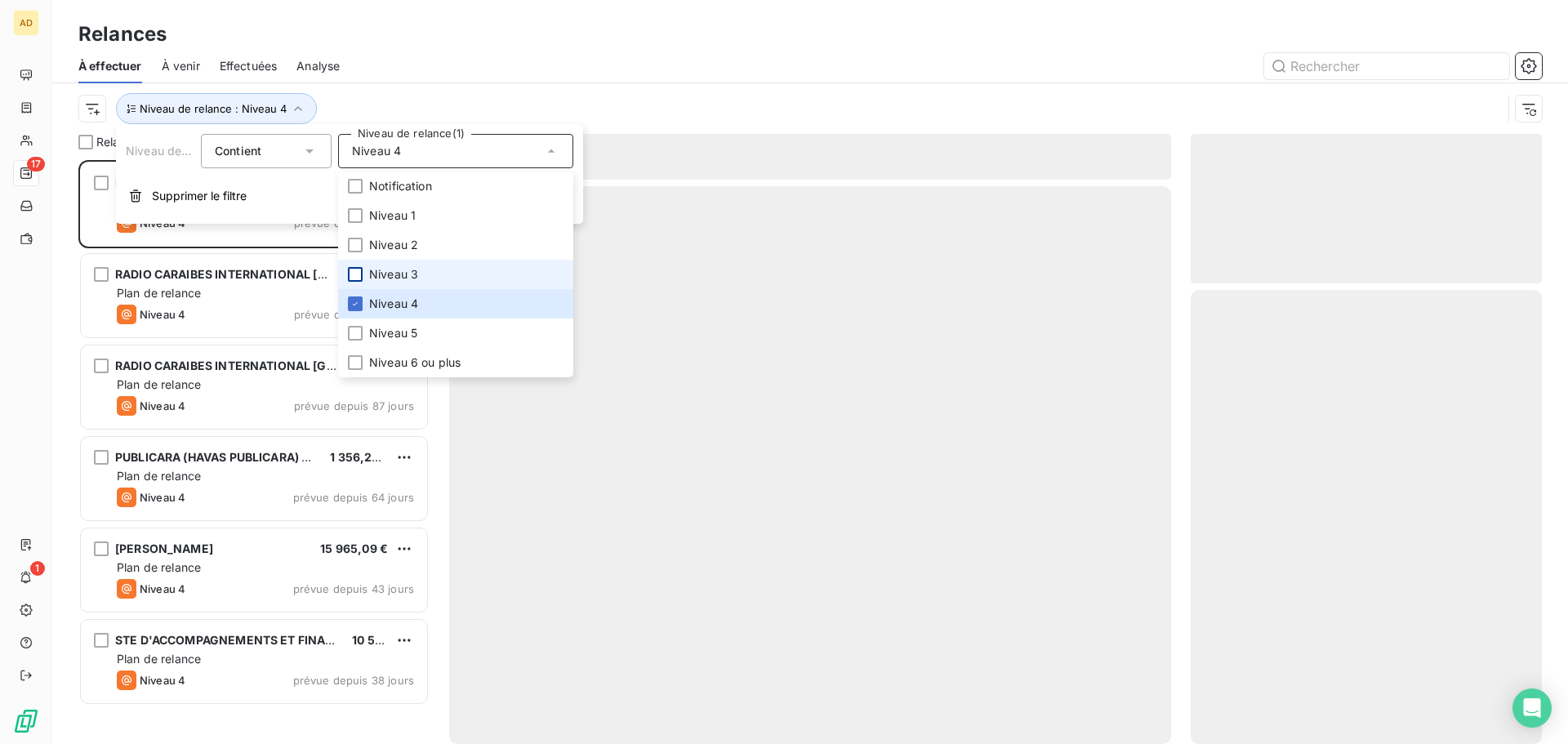
scroll to position [572, 339]
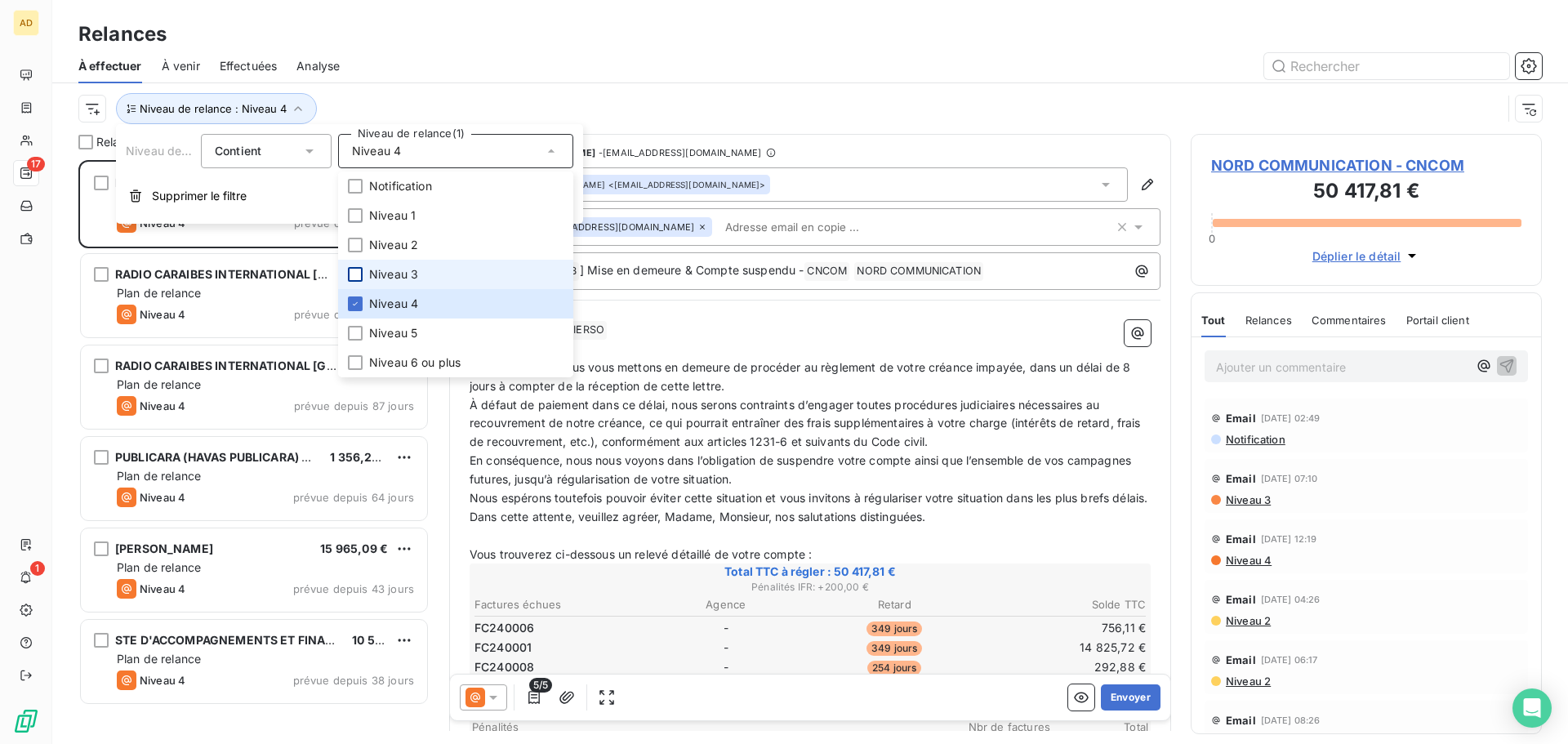
click at [586, 64] on div at bounding box center [951, 66] width 1183 height 26
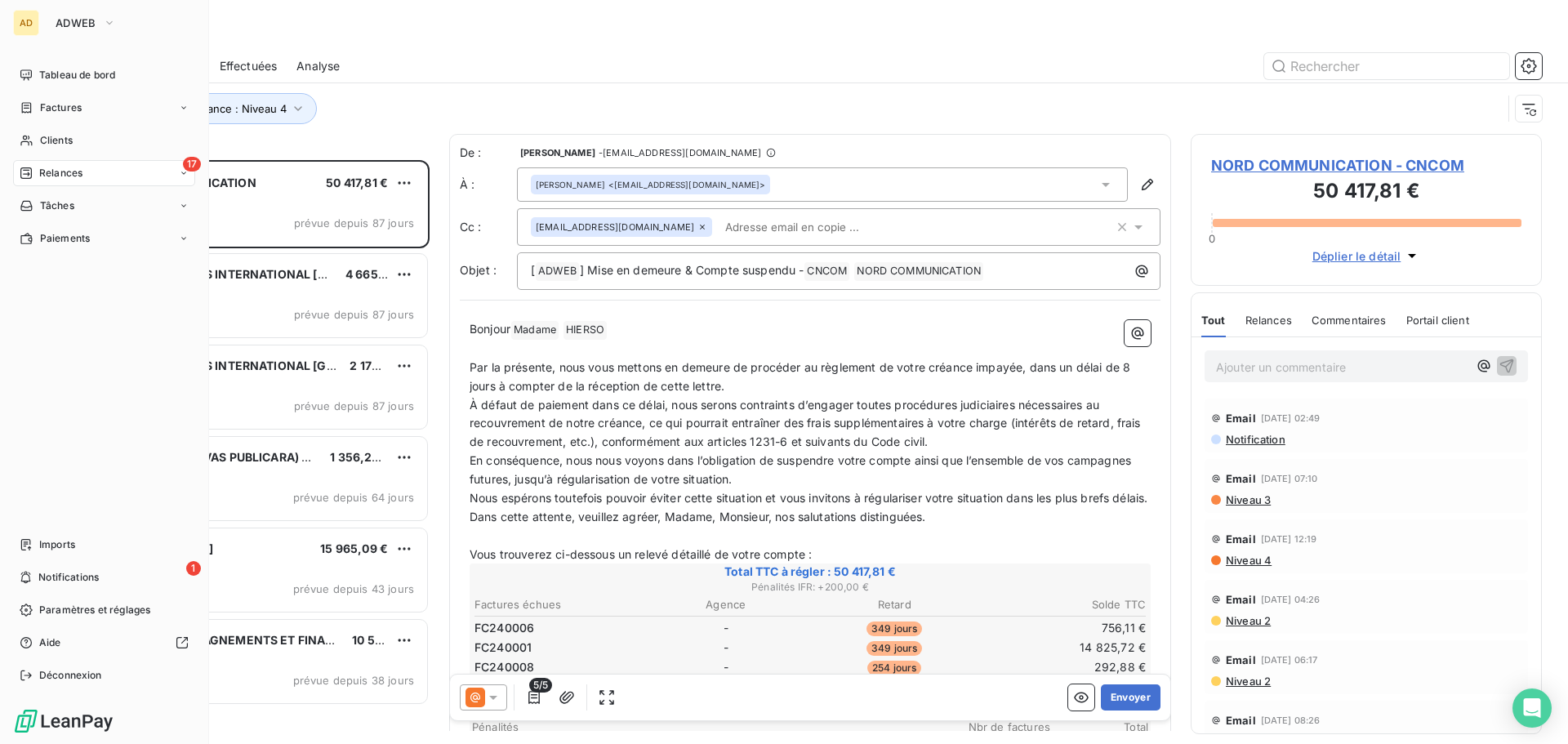
click at [46, 24] on button "ADWEB" at bounding box center [85, 23] width 80 height 26
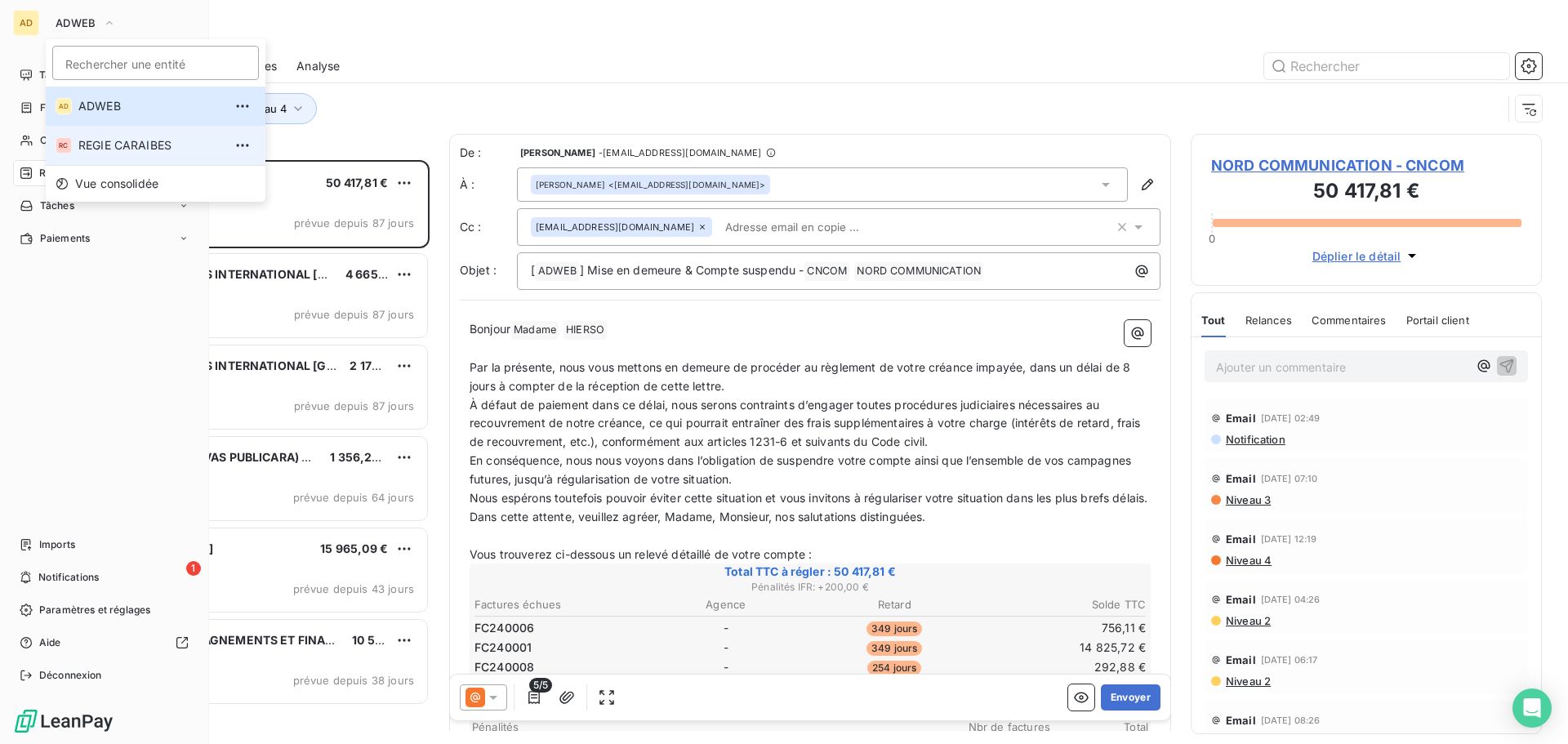
click at [89, 151] on span "REGIE CARAIBES" at bounding box center [151, 145] width 145 height 16
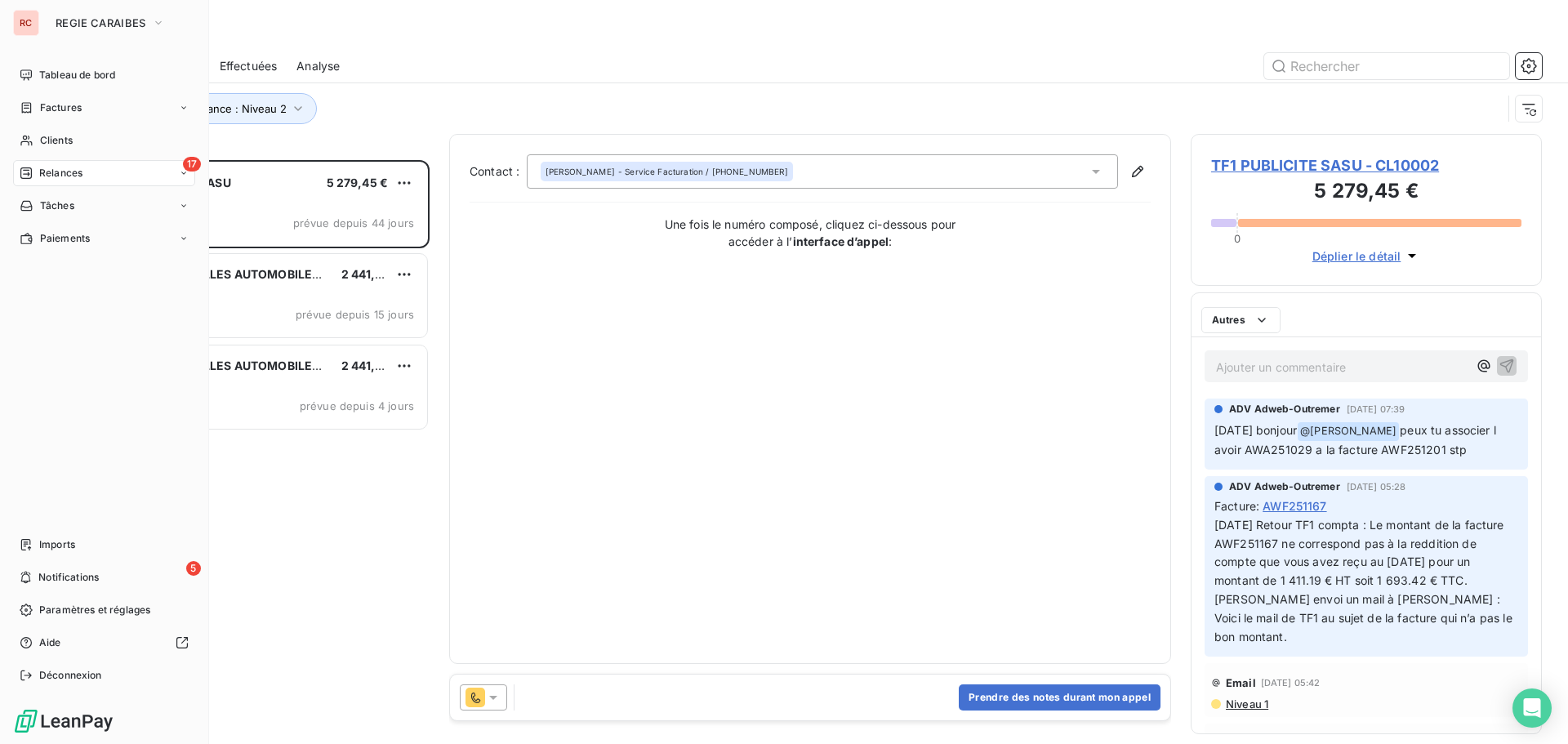
scroll to position [572, 339]
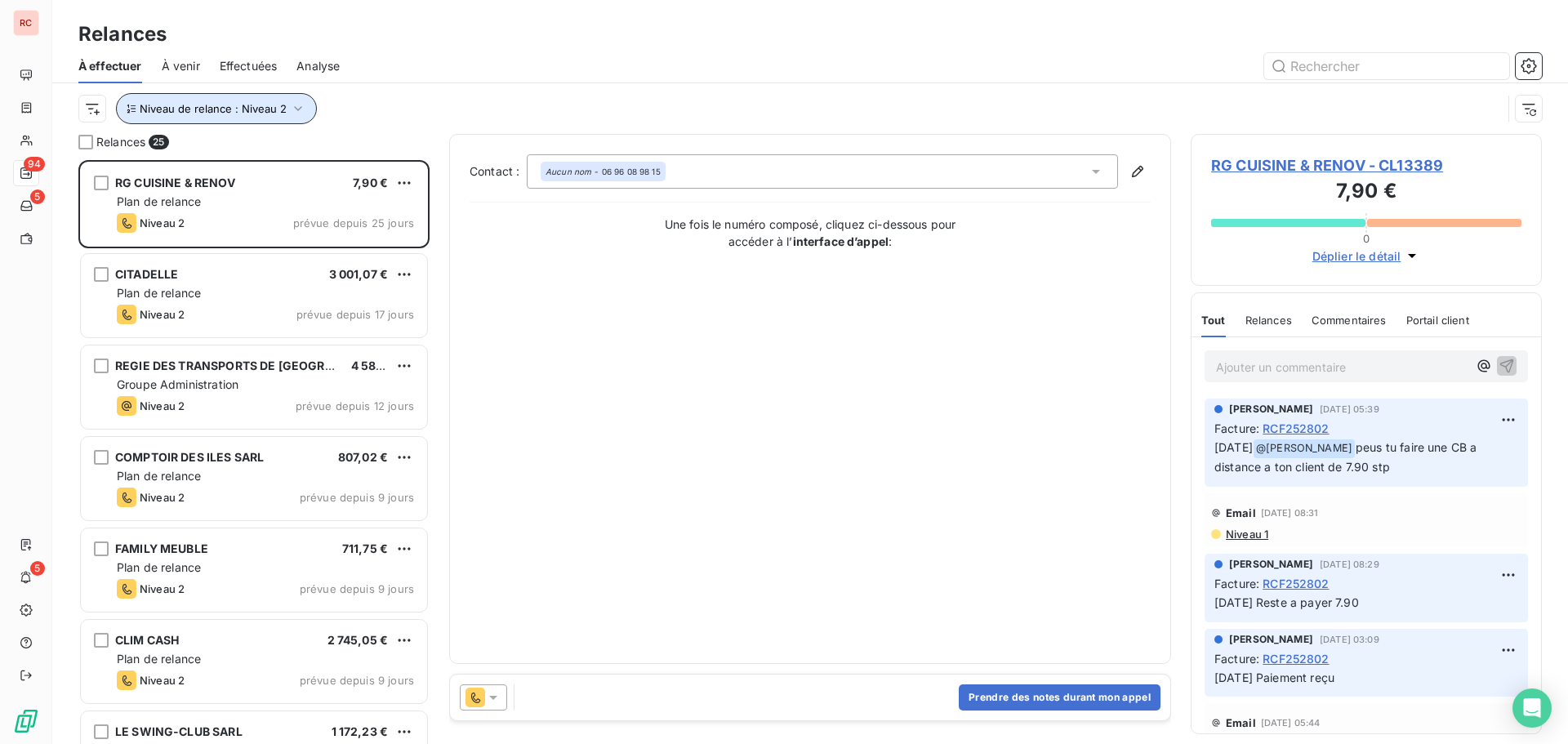
click at [235, 111] on span "Niveau de relance : Niveau 2" at bounding box center [213, 109] width 147 height 13
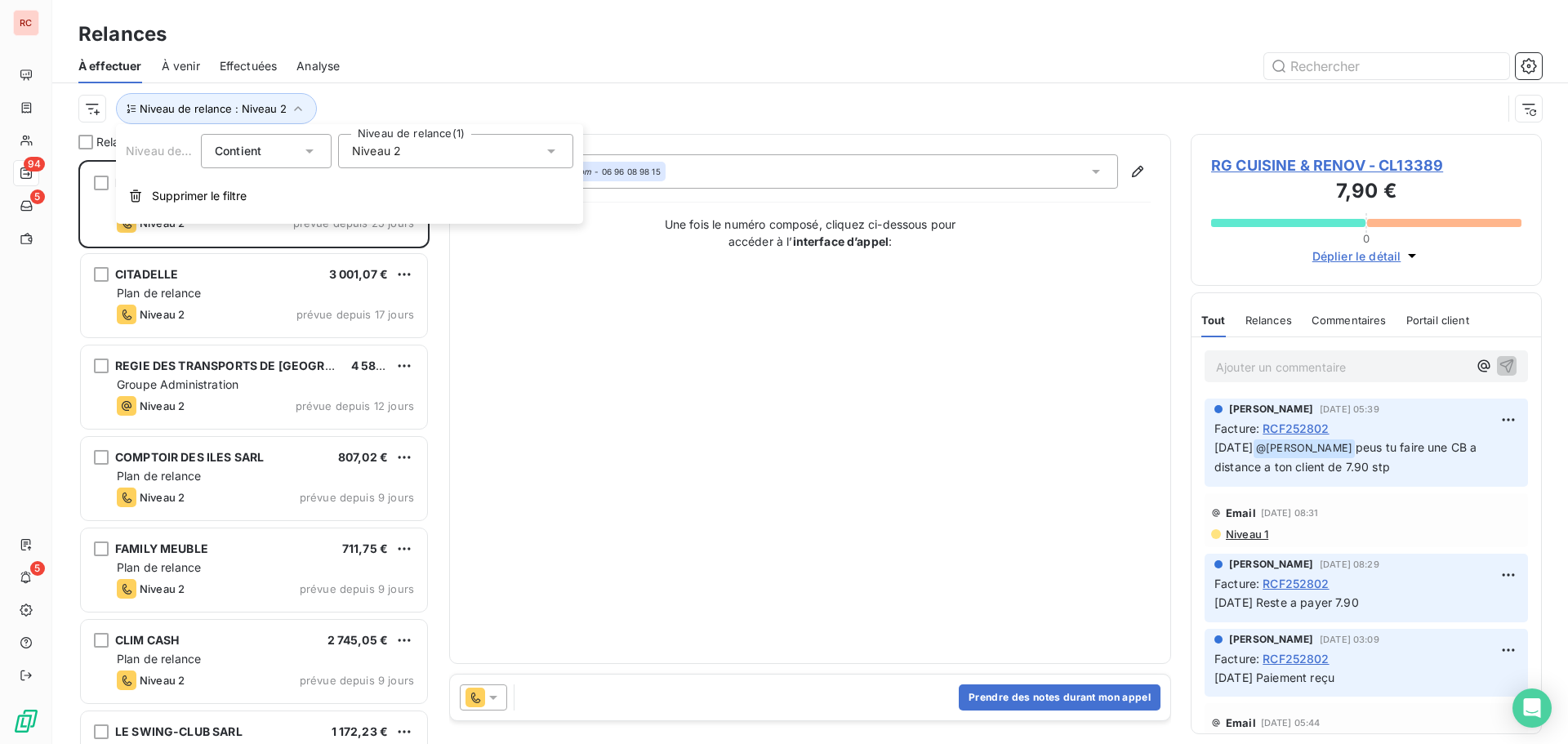
click at [481, 148] on div "Niveau 2" at bounding box center [455, 151] width 235 height 35
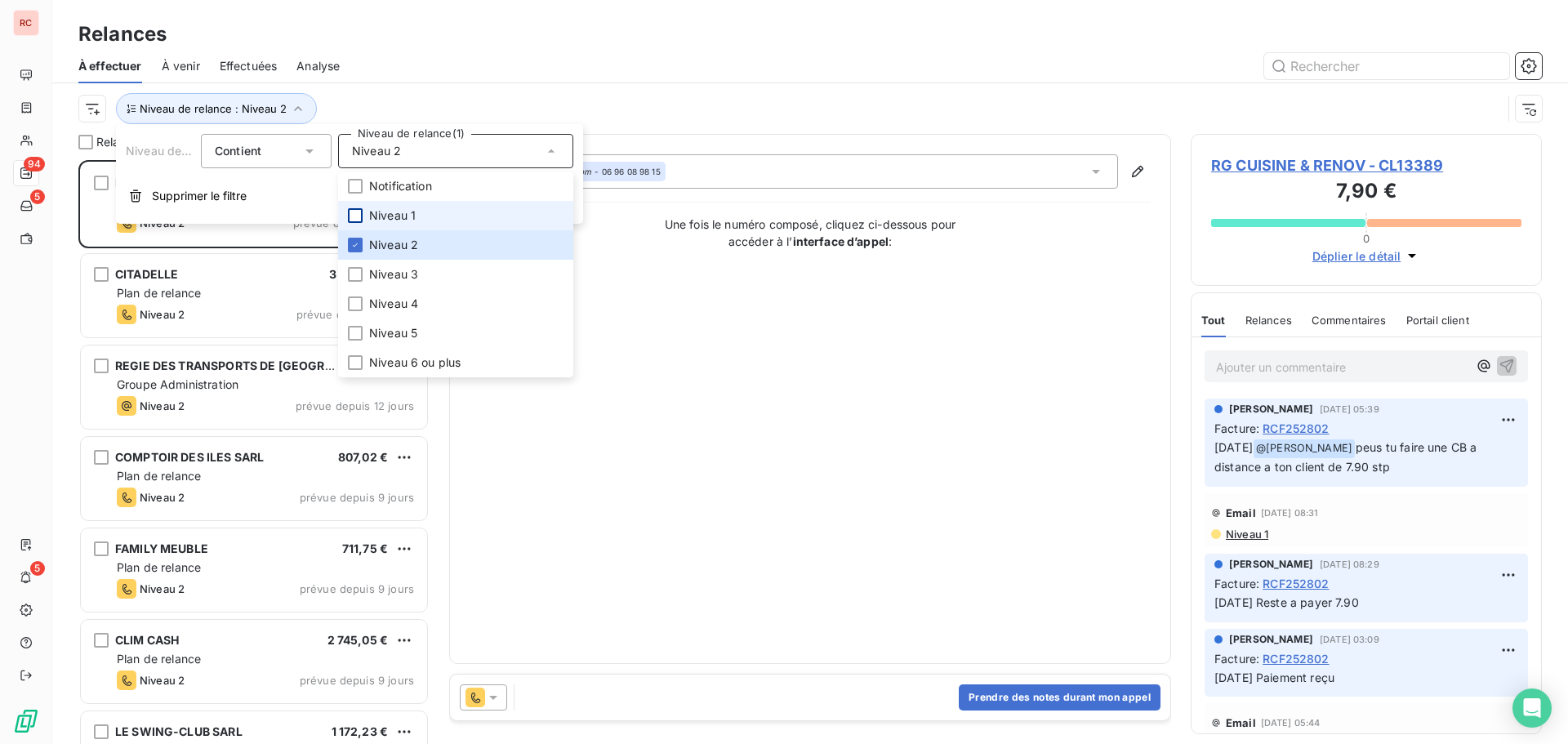
click at [361, 217] on div at bounding box center [355, 215] width 14 height 14
click at [357, 247] on icon at bounding box center [356, 245] width 10 height 10
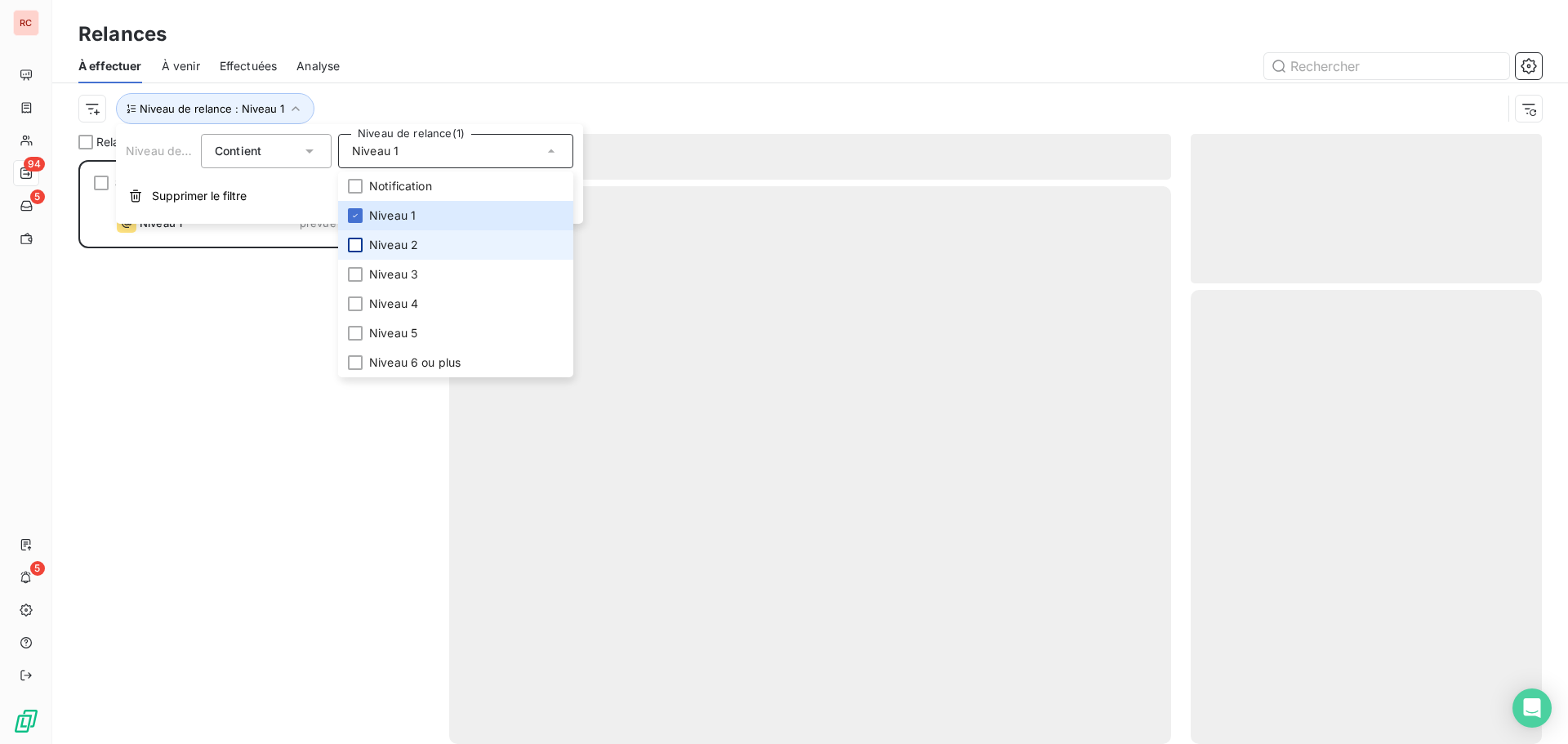
scroll to position [572, 339]
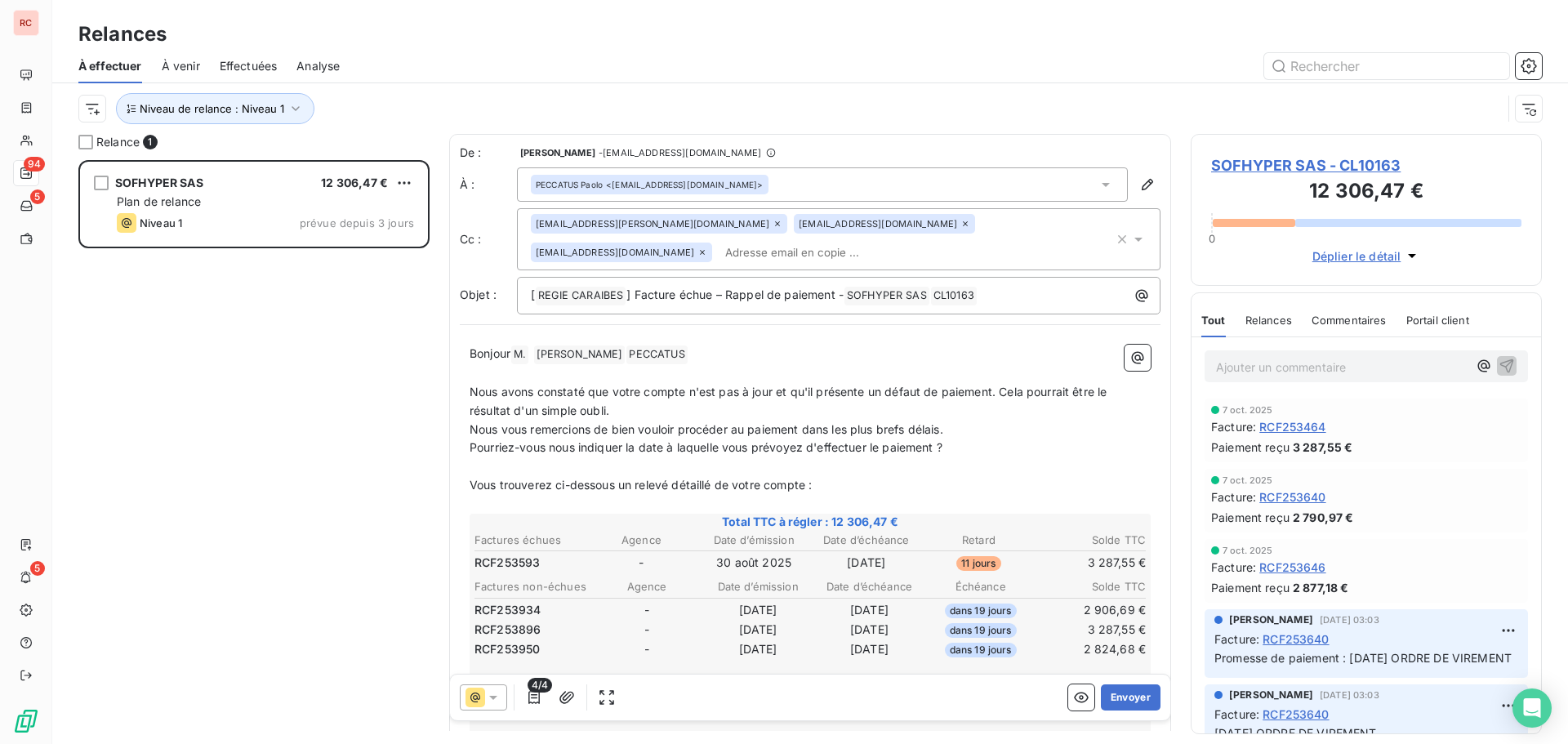
click at [274, 307] on div "SOFHYPER SAS 12 306,47 € Plan de relance Niveau 1 prévue depuis 3 jours" at bounding box center [254, 452] width 351 height 584
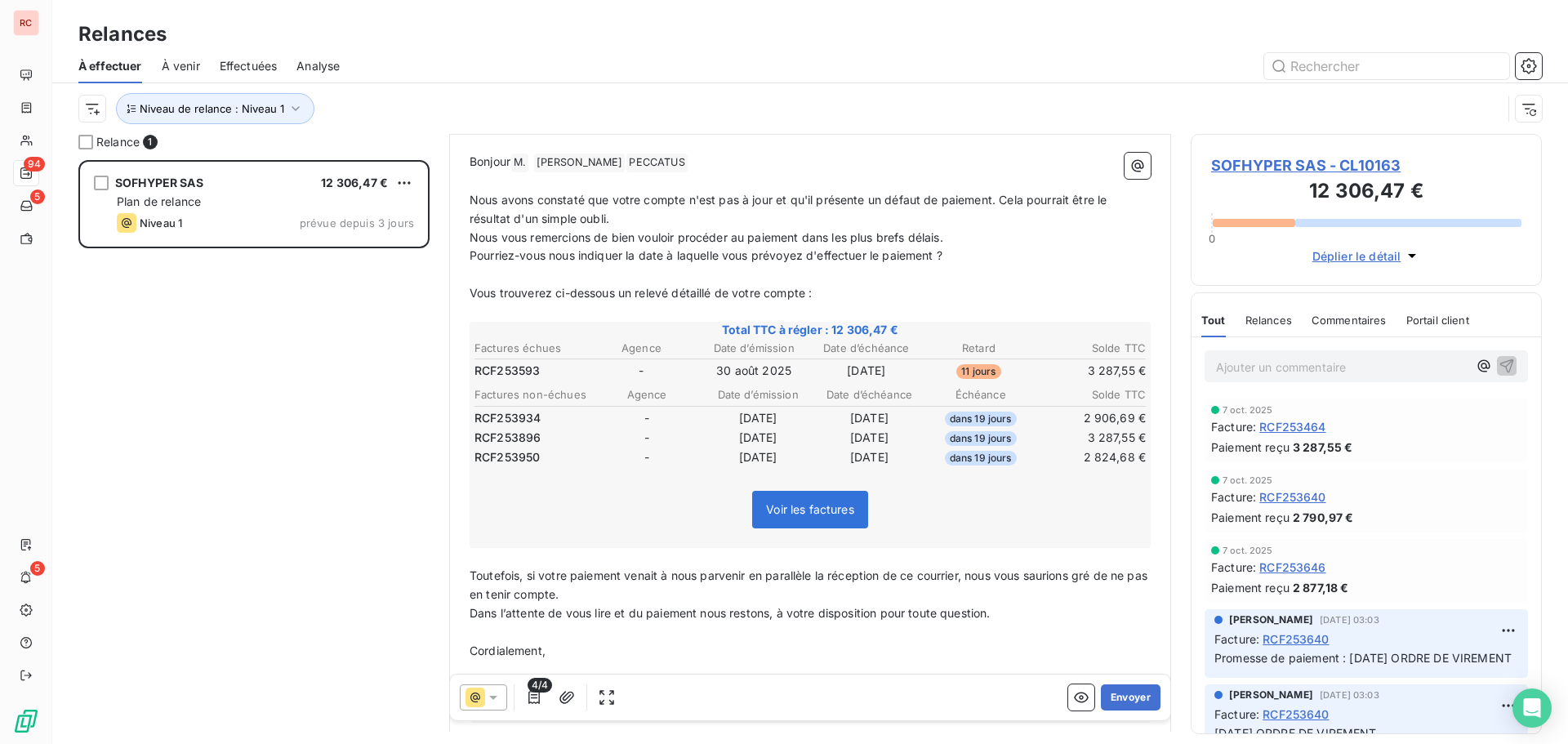
scroll to position [164, 0]
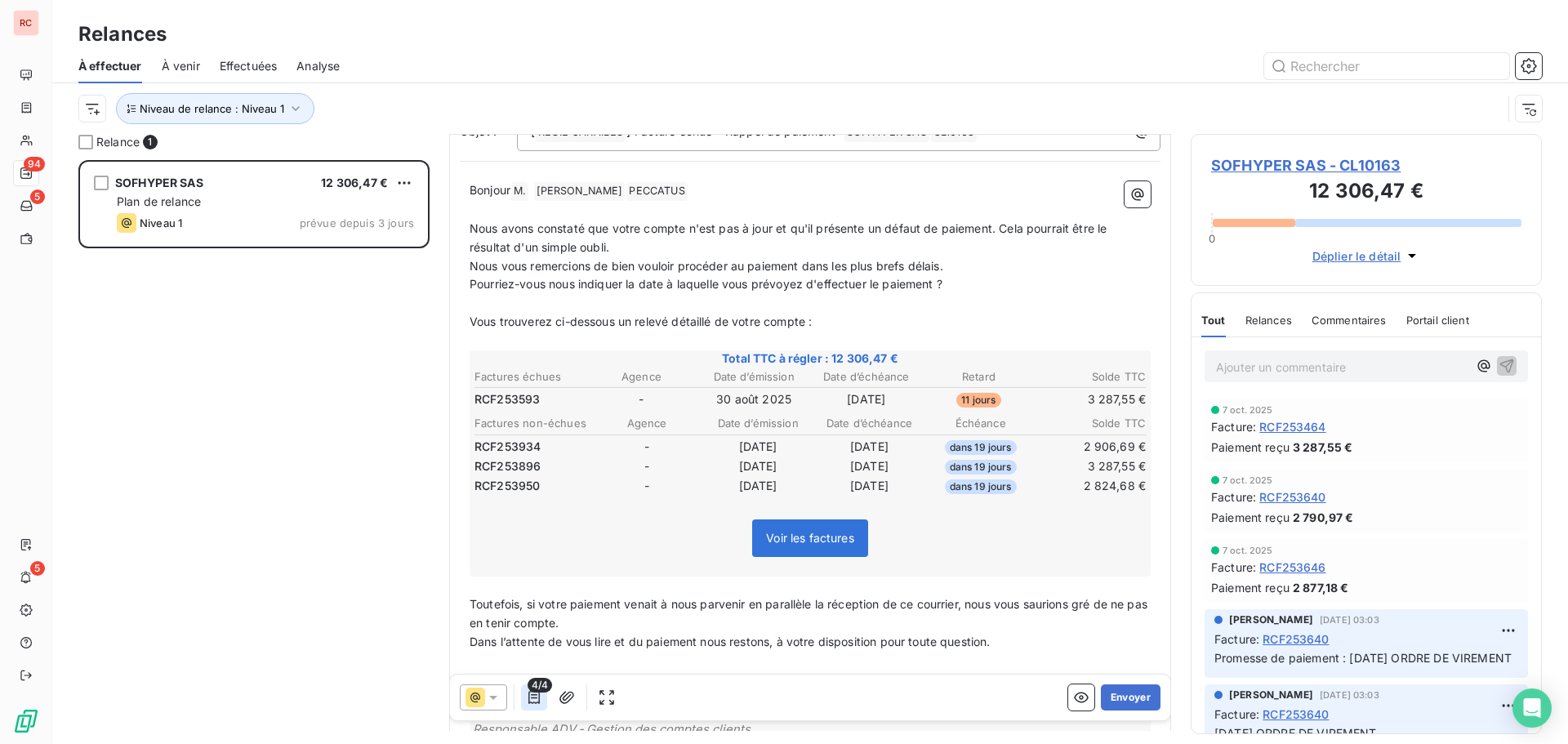
click at [532, 700] on icon "button" at bounding box center [533, 697] width 16 height 16
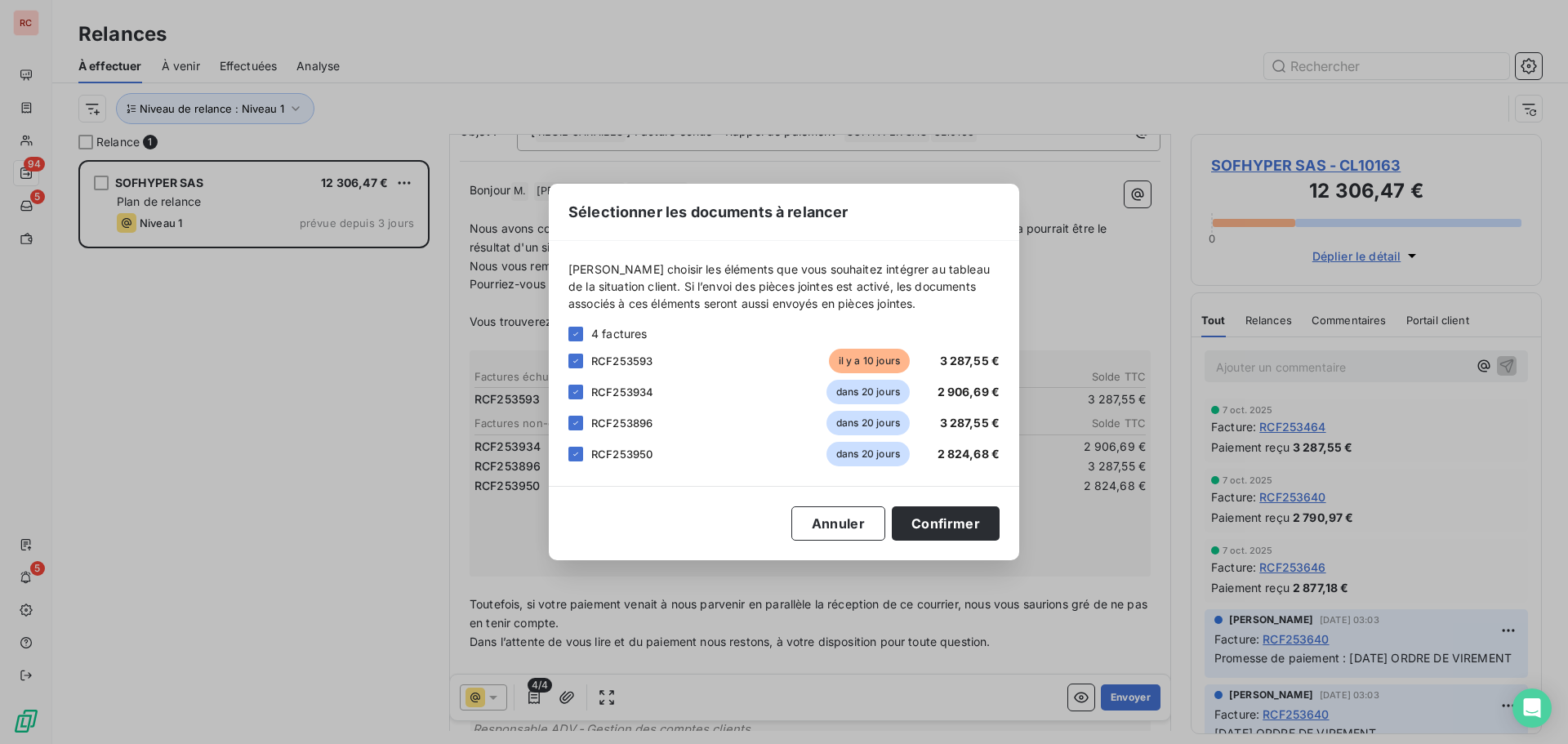
click at [569, 399] on div at bounding box center [575, 392] width 14 height 14
click at [574, 423] on icon at bounding box center [576, 423] width 10 height 10
click at [570, 453] on div at bounding box center [575, 453] width 14 height 14
click at [901, 520] on button "Confirmer" at bounding box center [946, 523] width 108 height 35
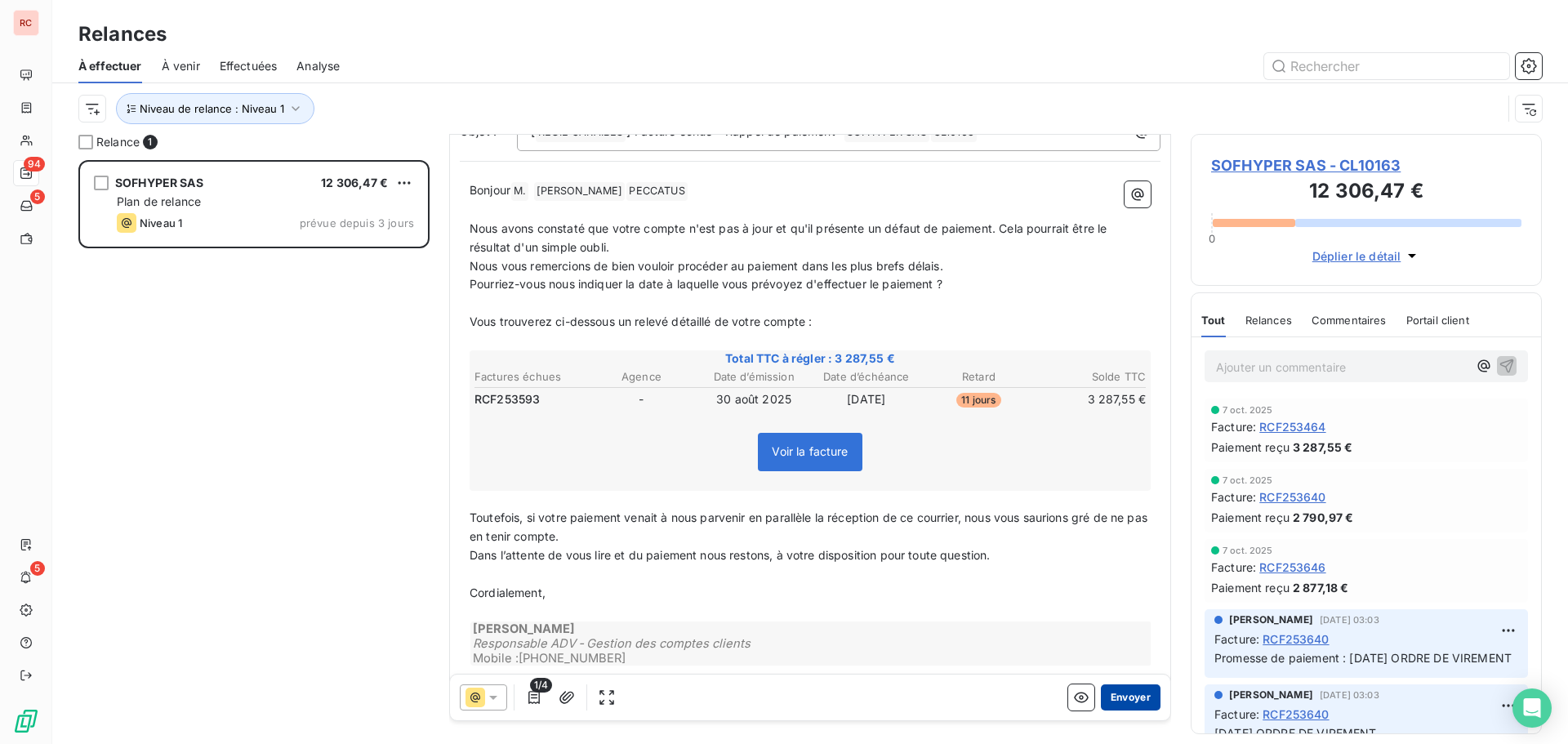
click at [1113, 704] on button "Envoyer" at bounding box center [1131, 697] width 60 height 26
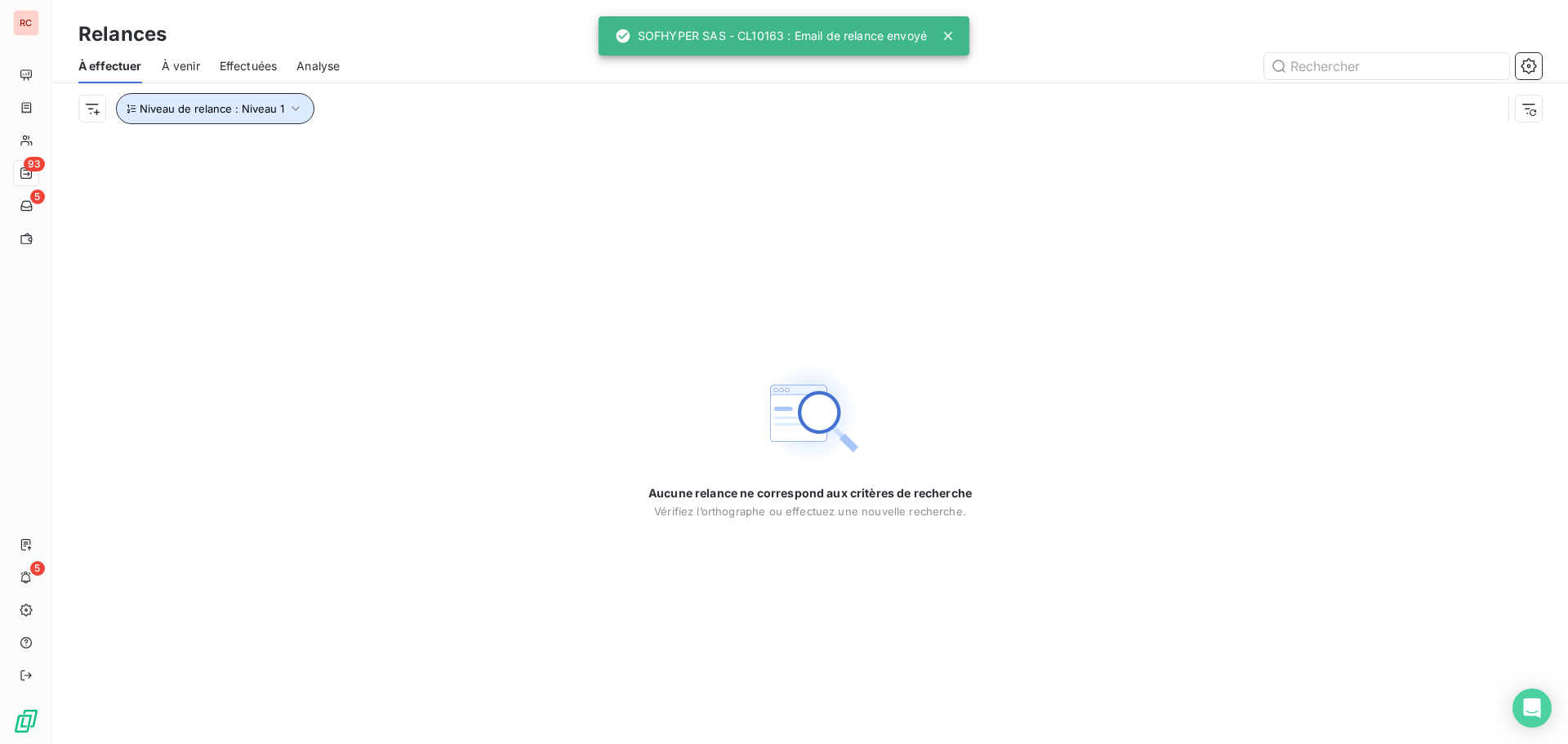
click at [299, 110] on icon "button" at bounding box center [295, 108] width 16 height 16
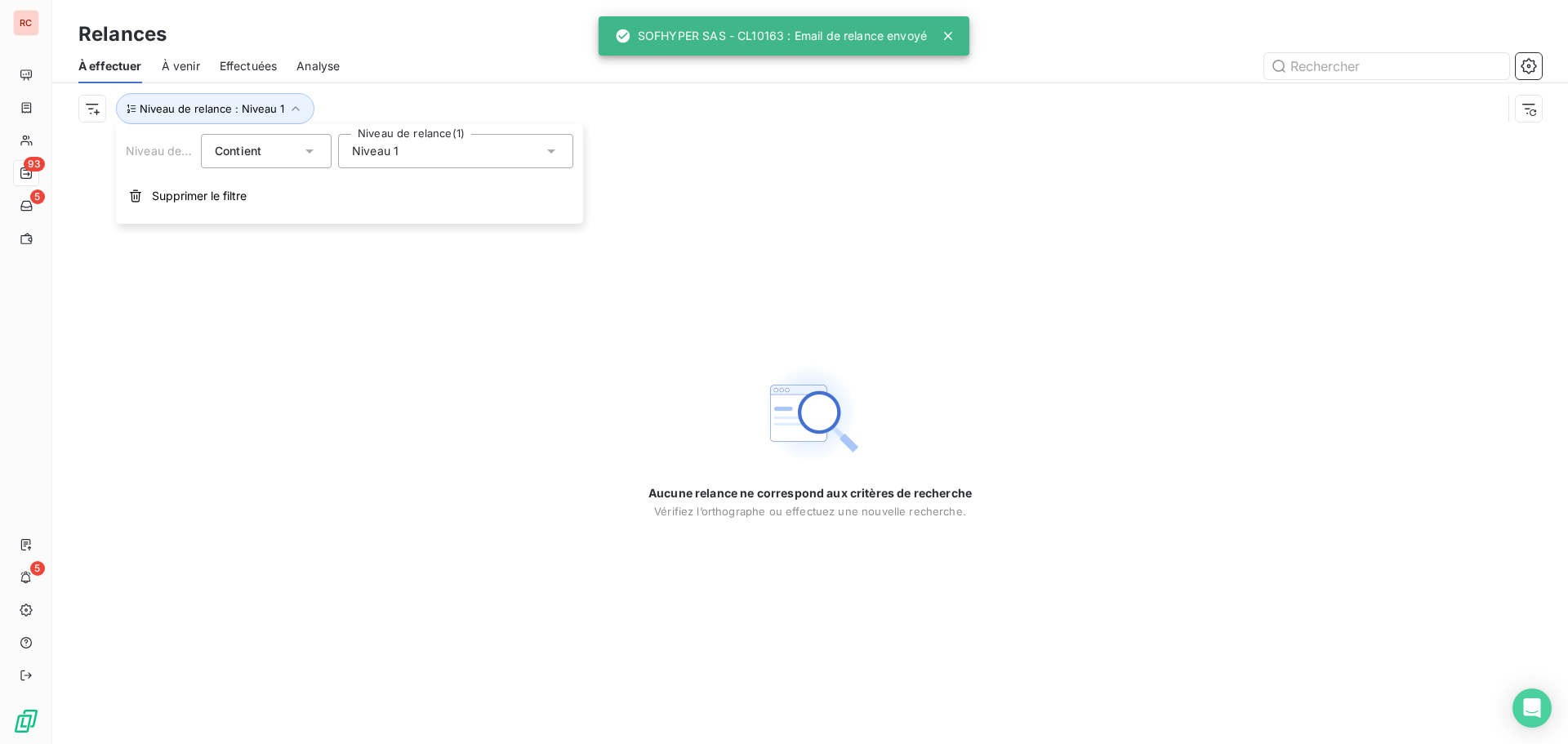
click at [548, 153] on icon at bounding box center [551, 151] width 16 height 16
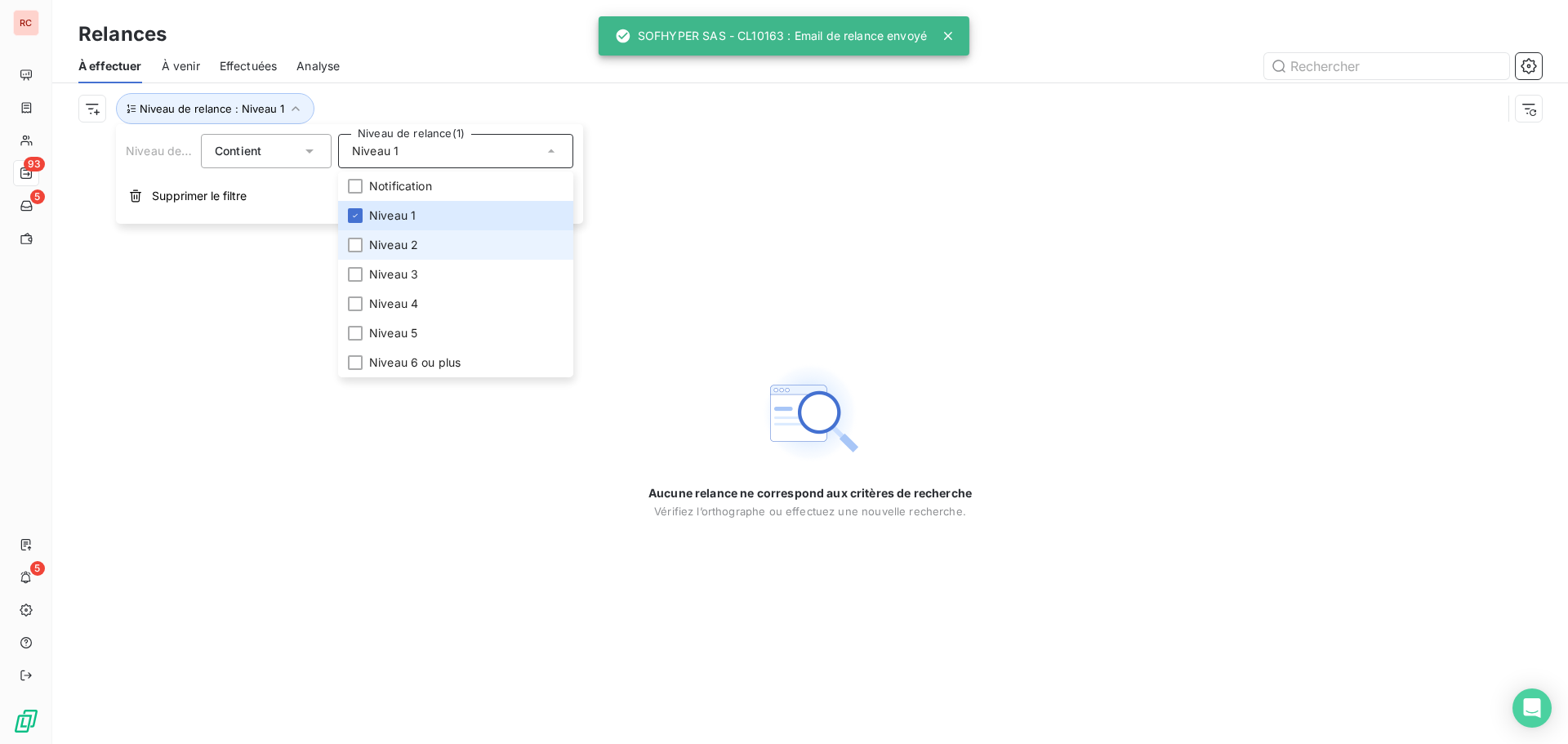
click at [408, 249] on span "Niveau 2" at bounding box center [393, 244] width 49 height 16
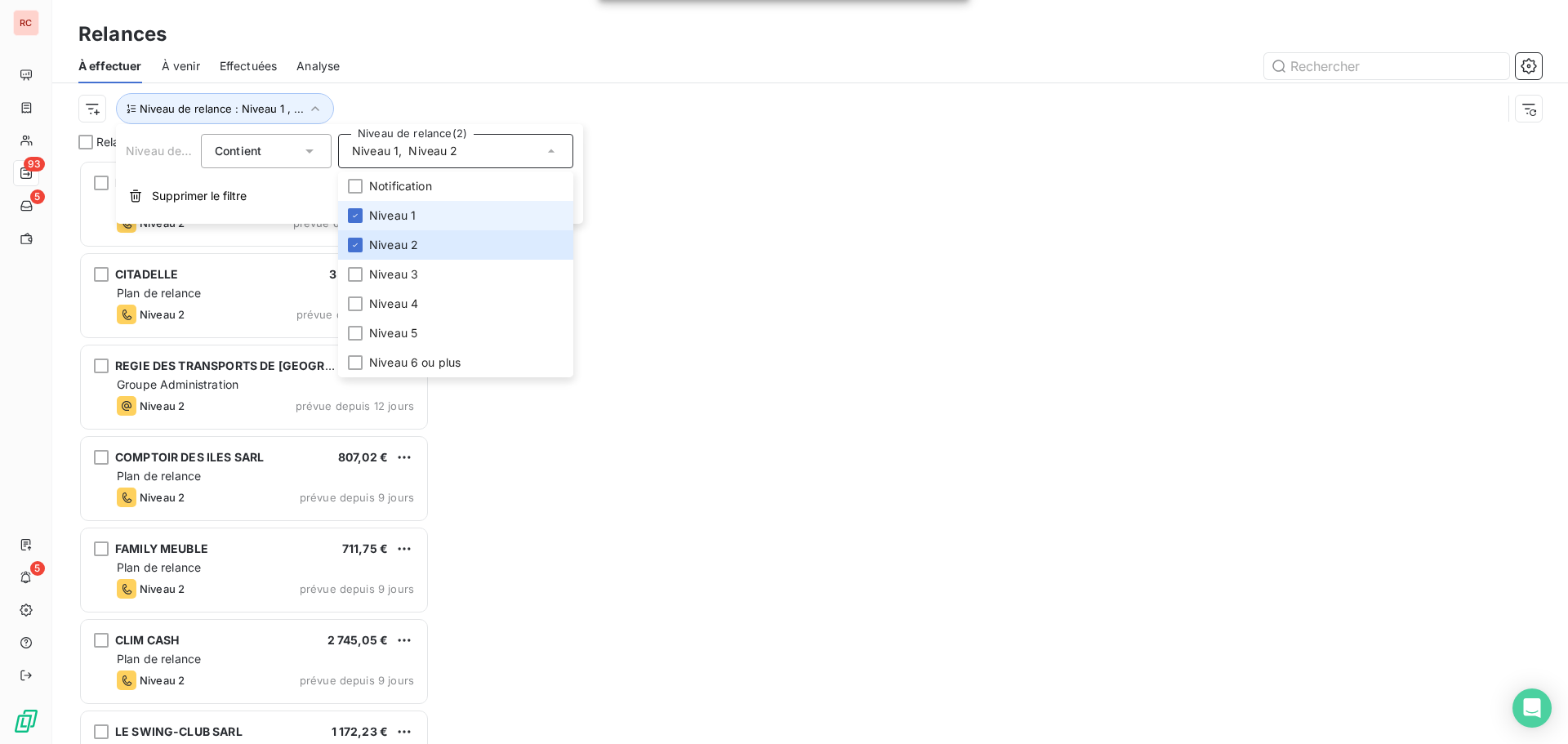
scroll to position [572, 339]
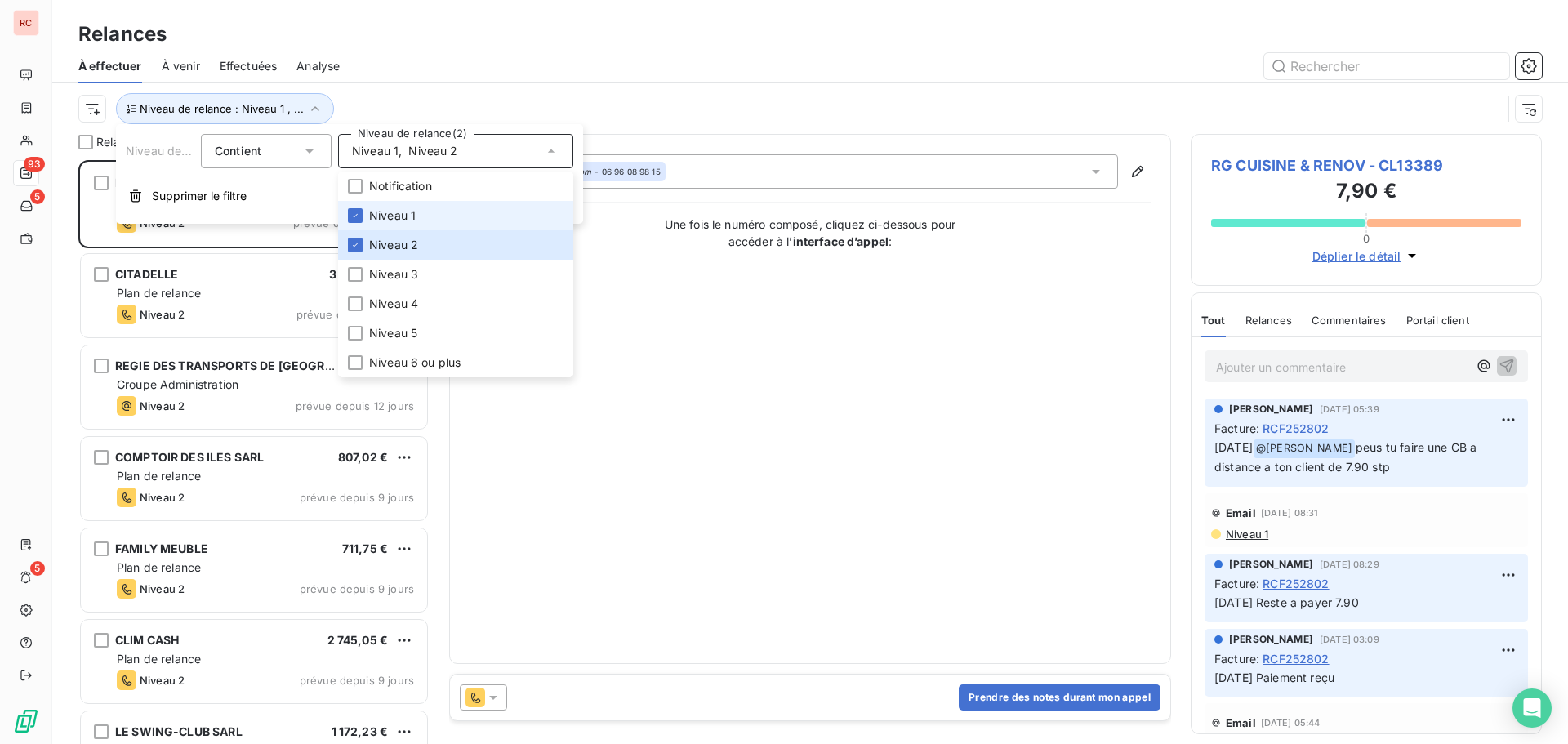
click at [414, 219] on span "Niveau 1" at bounding box center [392, 215] width 46 height 16
click at [589, 71] on div at bounding box center [951, 66] width 1183 height 26
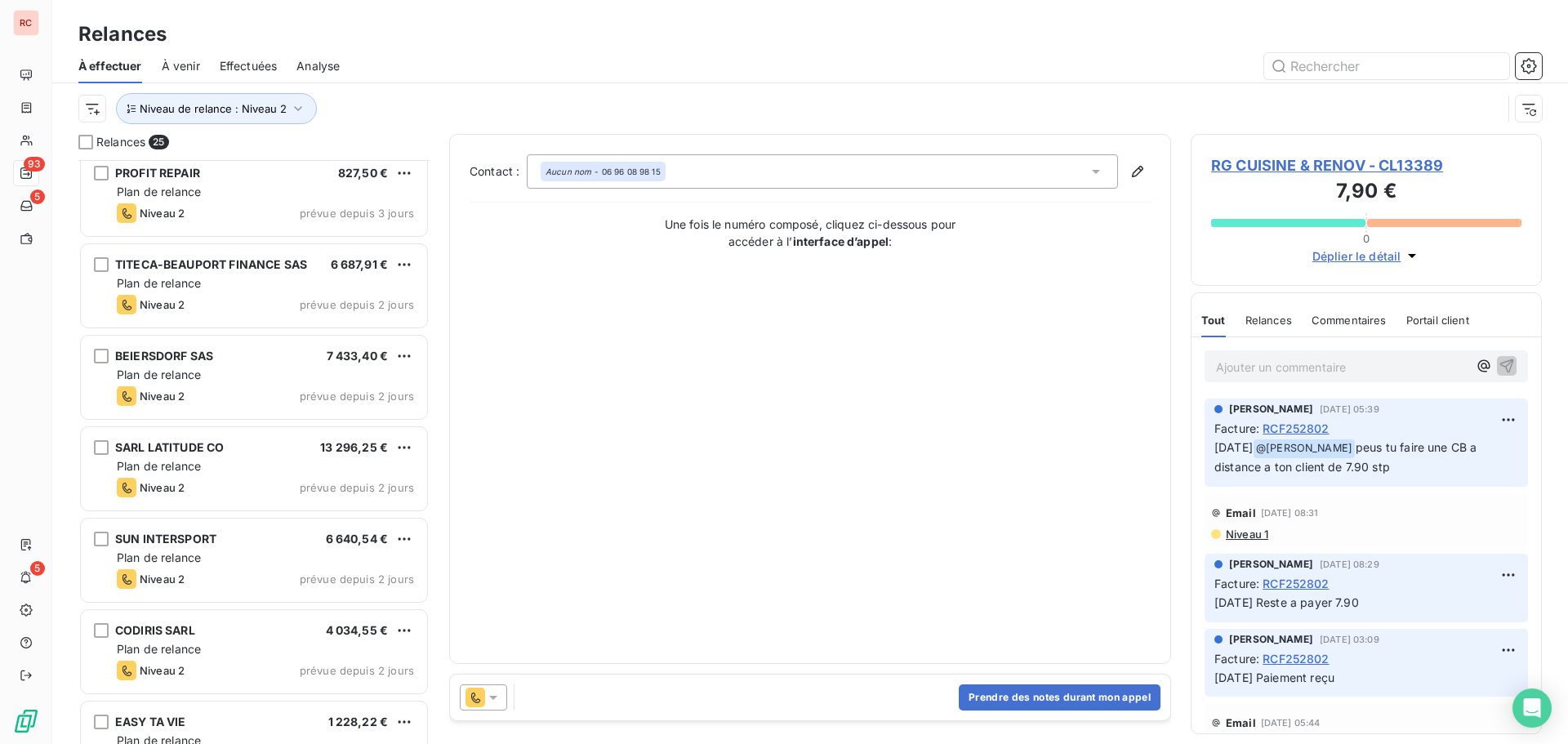
scroll to position [1377, 0]
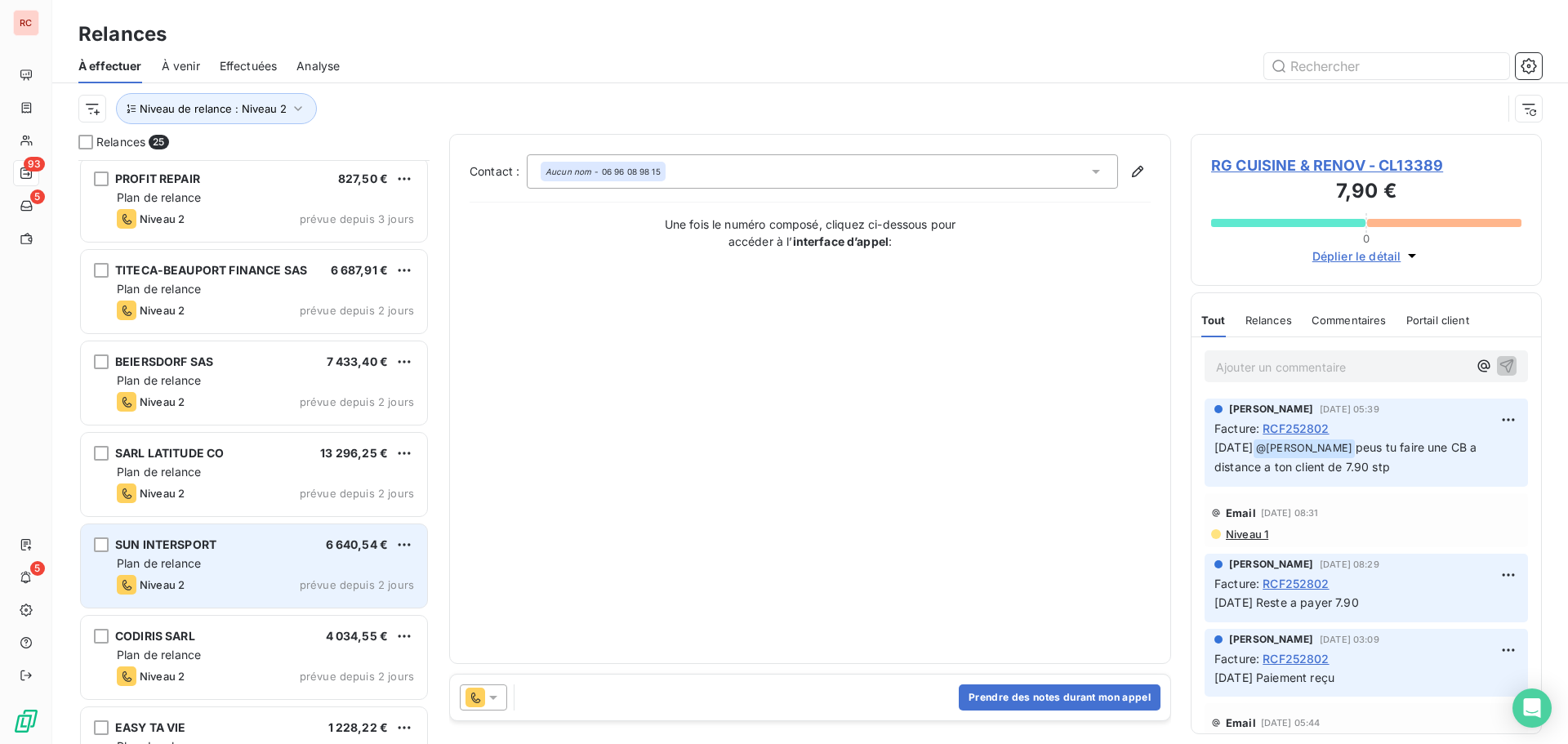
click at [262, 555] on div "Plan de relance" at bounding box center [265, 563] width 297 height 16
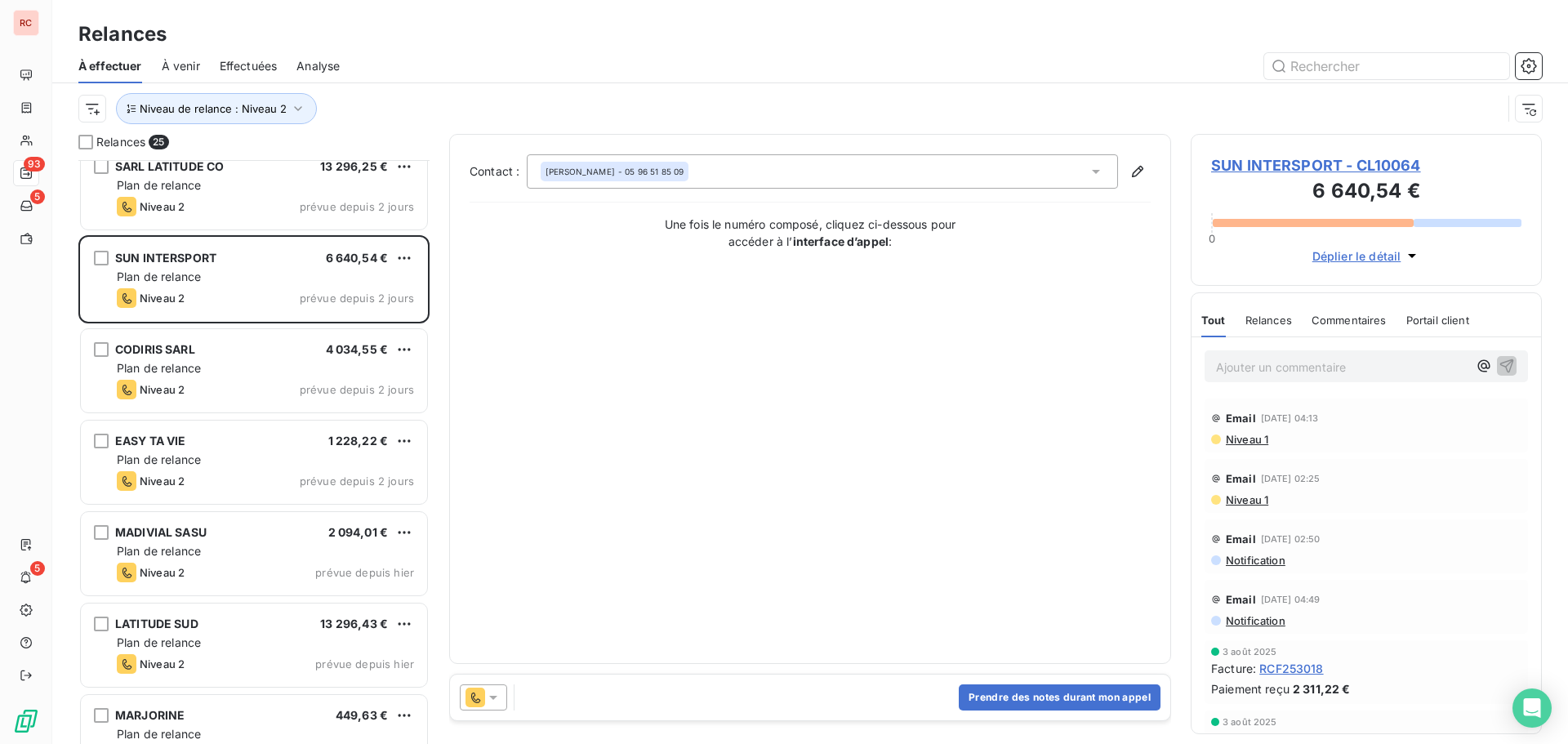
scroll to position [1704, 0]
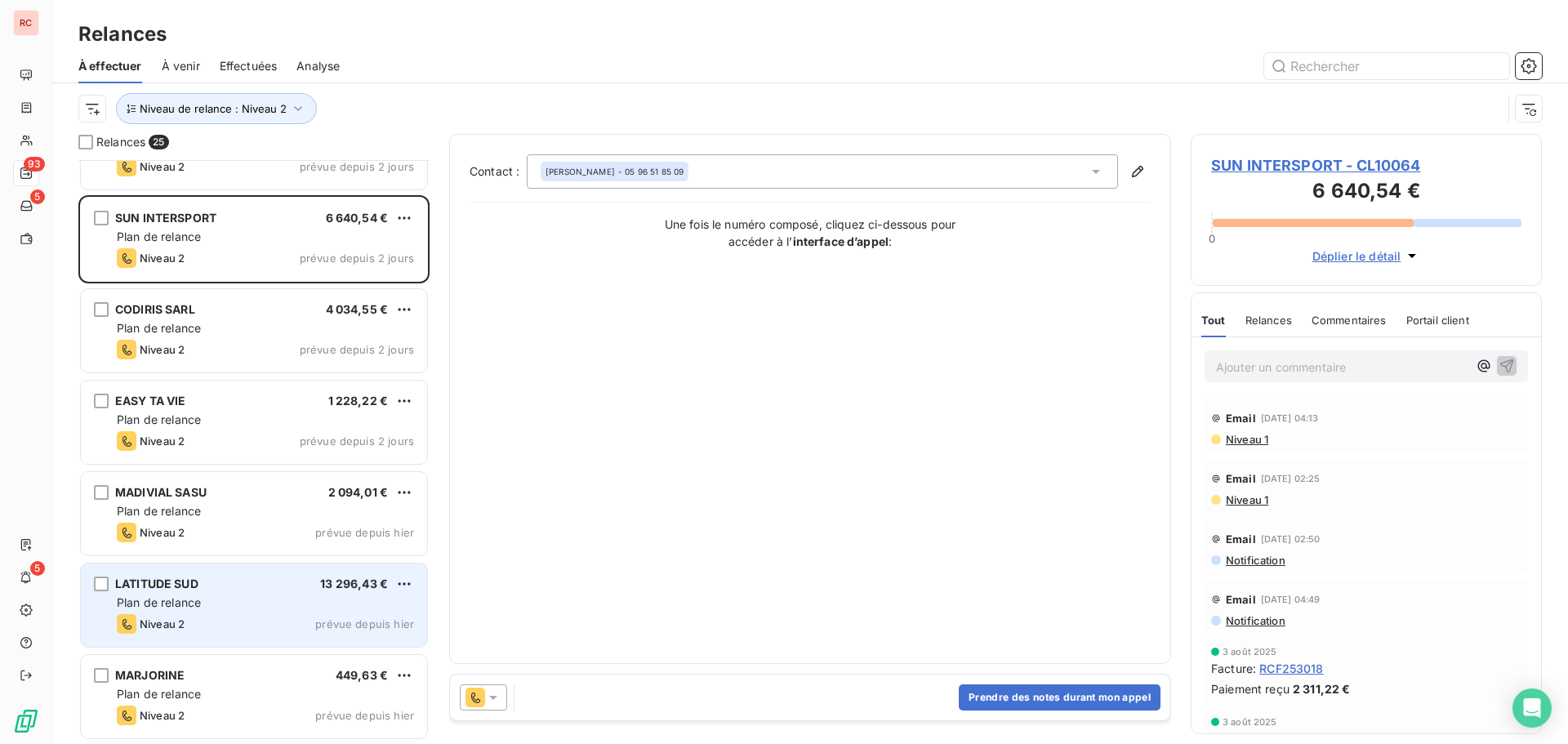
click at [297, 582] on div "LATITUDE SUD 13 296,43 €" at bounding box center [265, 583] width 297 height 14
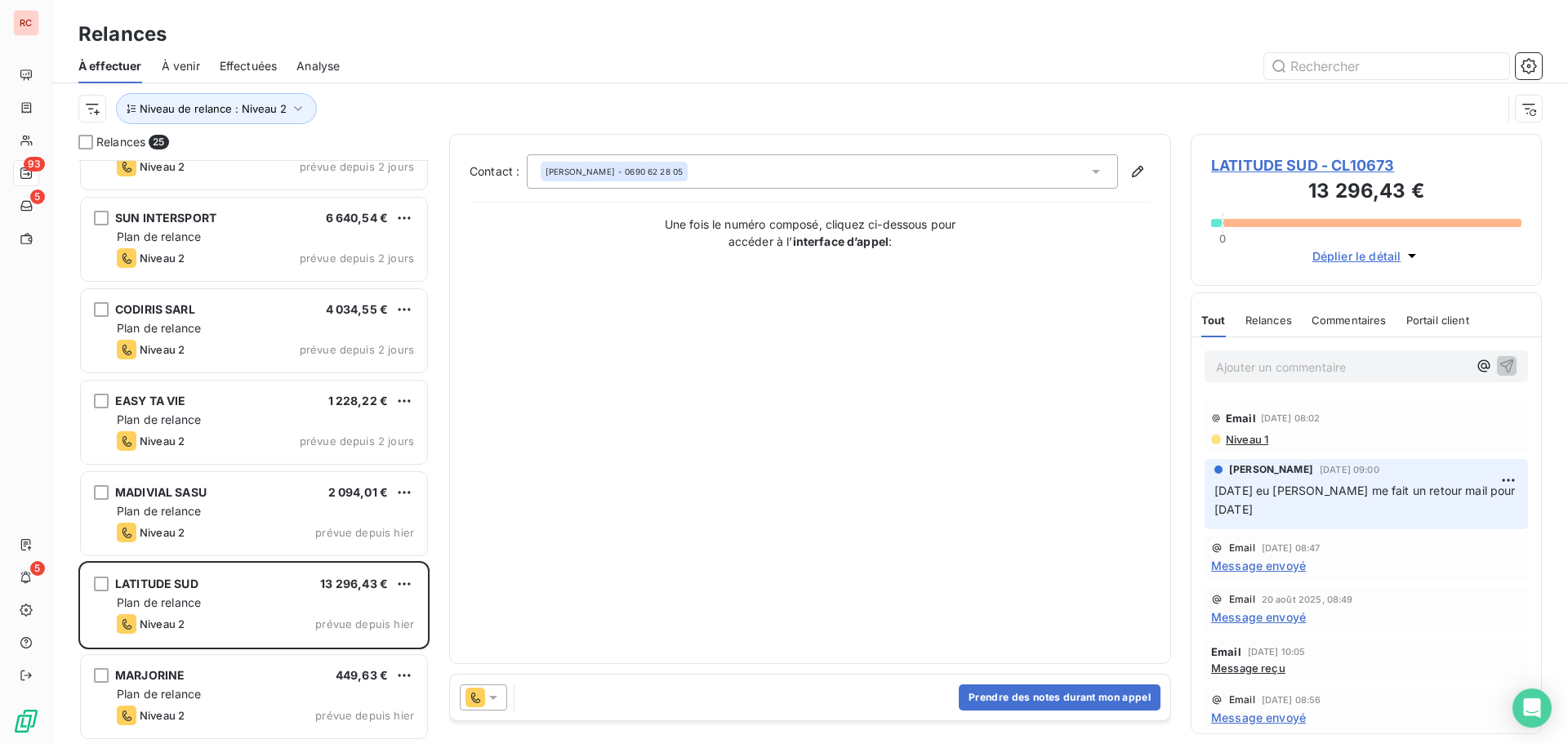
click at [500, 701] on icon at bounding box center [493, 697] width 16 height 16
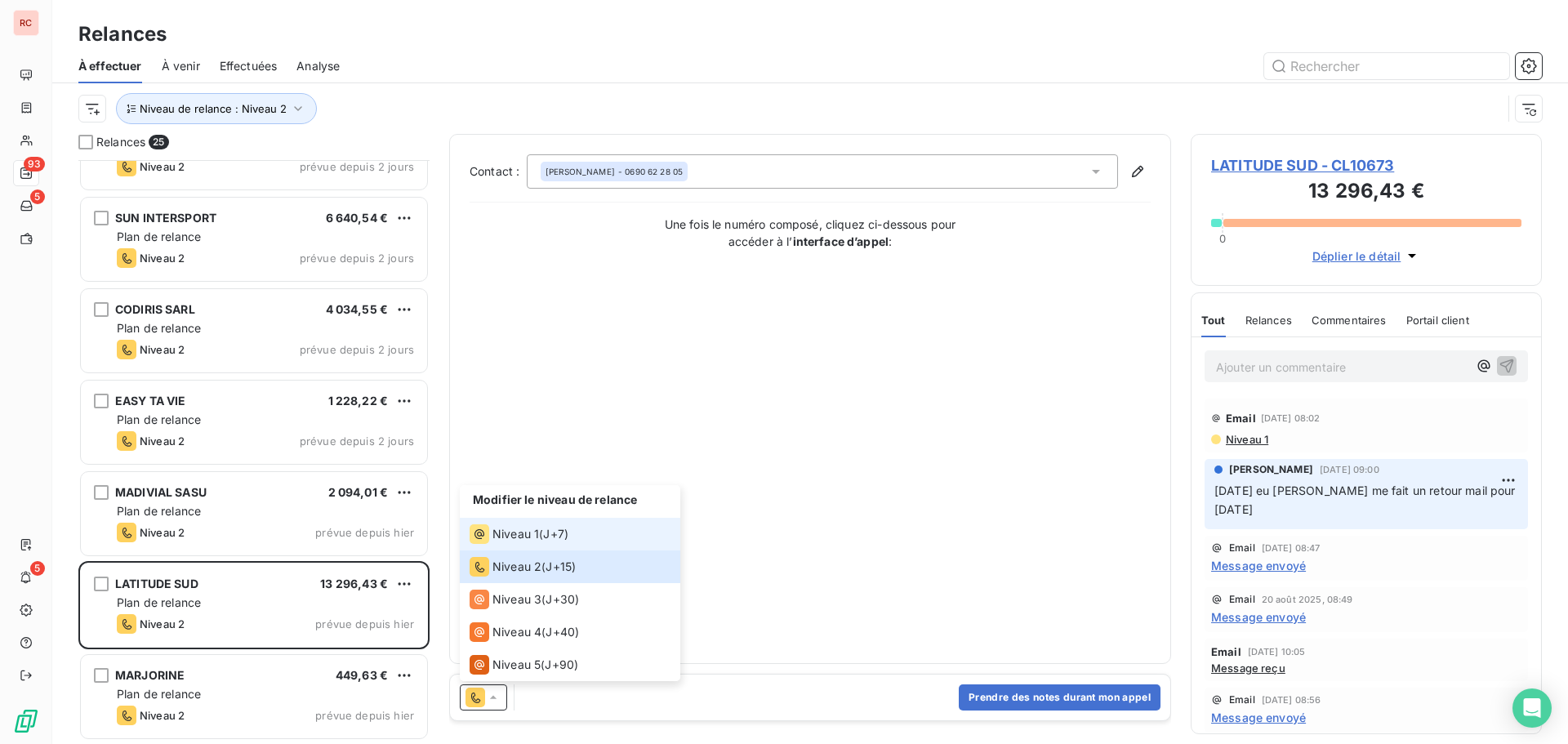
click at [511, 527] on span "Niveau 1" at bounding box center [516, 533] width 46 height 16
